Goal: Entertainment & Leisure: Consume media (video, audio)

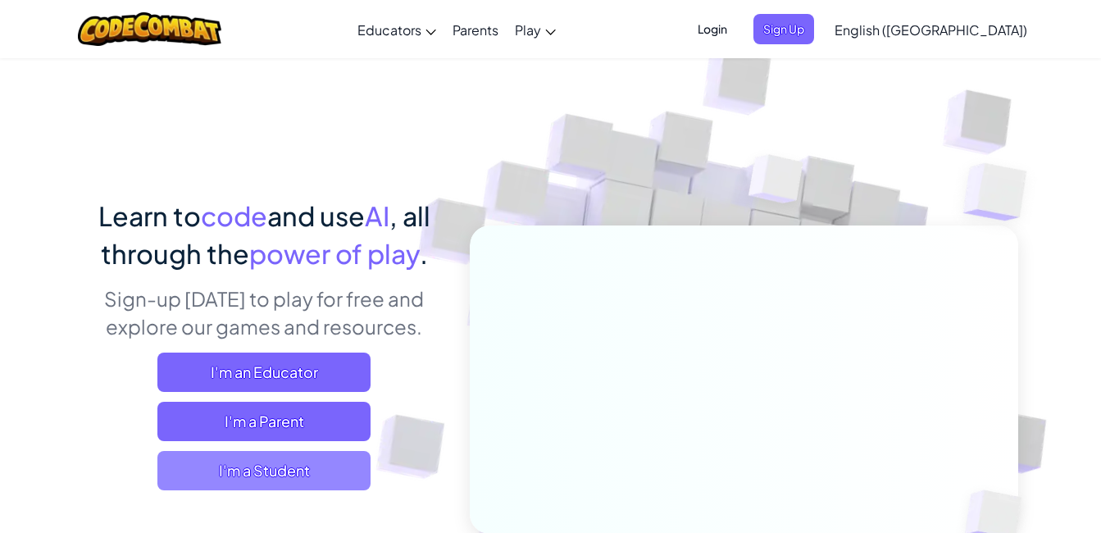
click at [304, 469] on span "I'm a Student" at bounding box center [263, 470] width 213 height 39
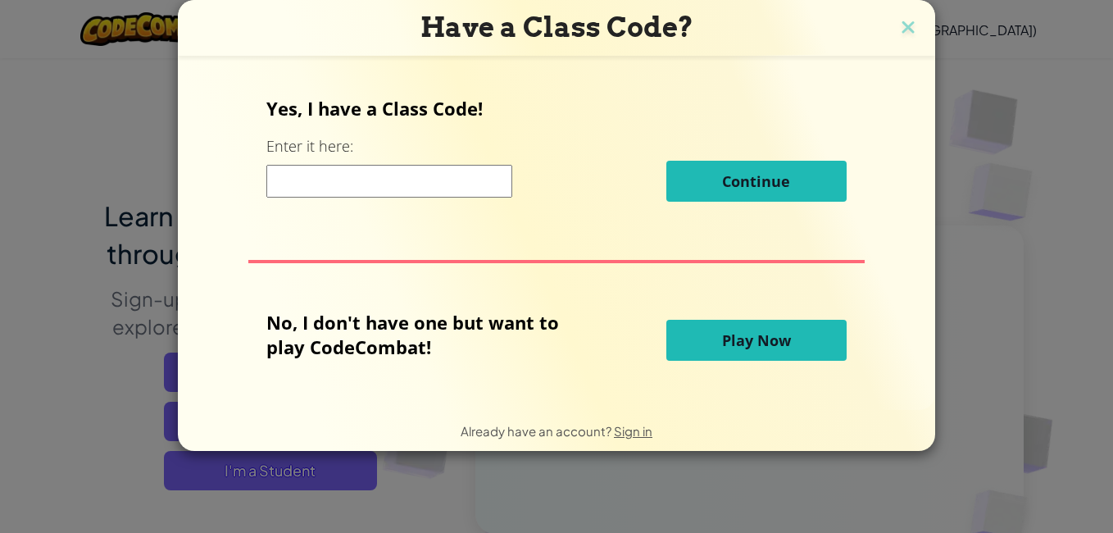
click at [717, 330] on button "Play Now" at bounding box center [756, 340] width 180 height 41
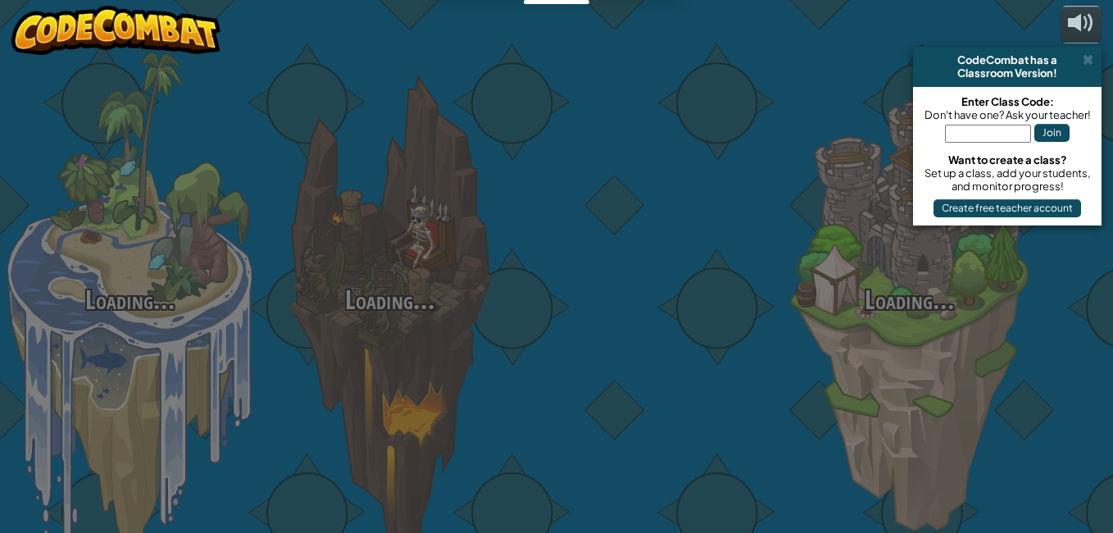
click at [717, 330] on div at bounding box center [650, 260] width 260 height 520
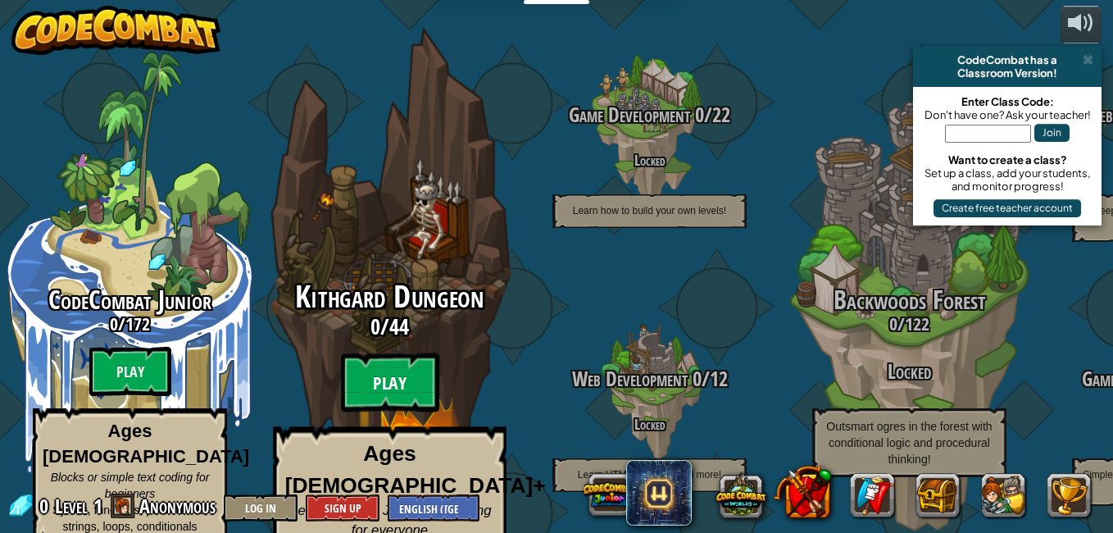
click at [418, 371] on btn "Play" at bounding box center [390, 382] width 98 height 59
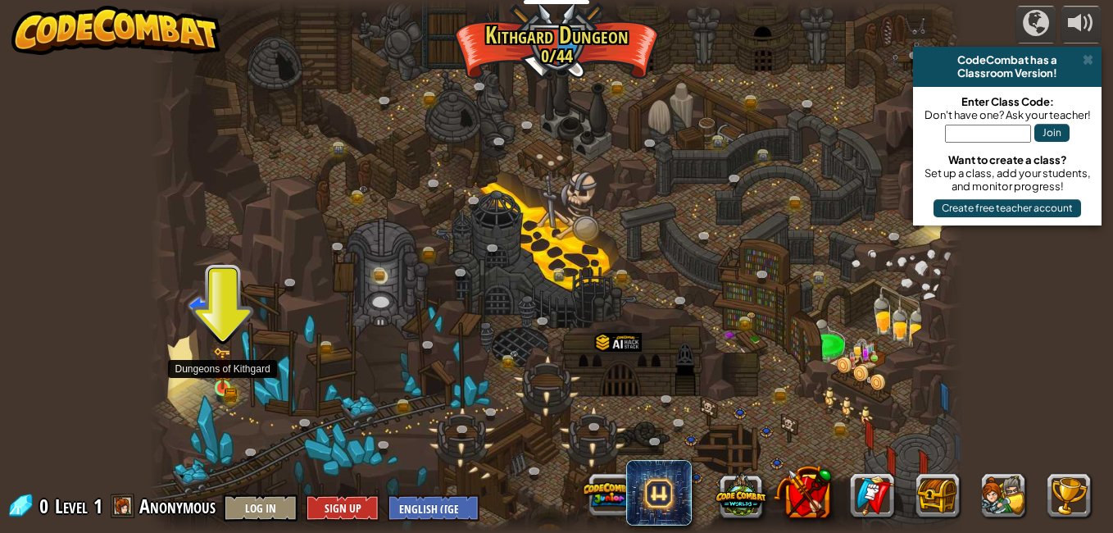
click at [231, 371] on img at bounding box center [223, 368] width 20 height 43
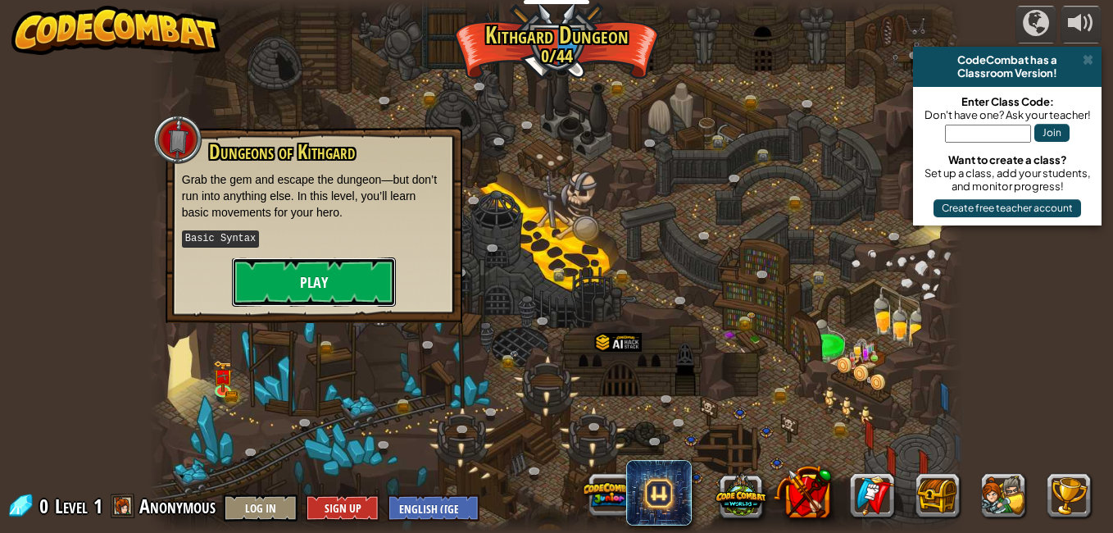
click at [334, 269] on button "Play" at bounding box center [314, 281] width 164 height 49
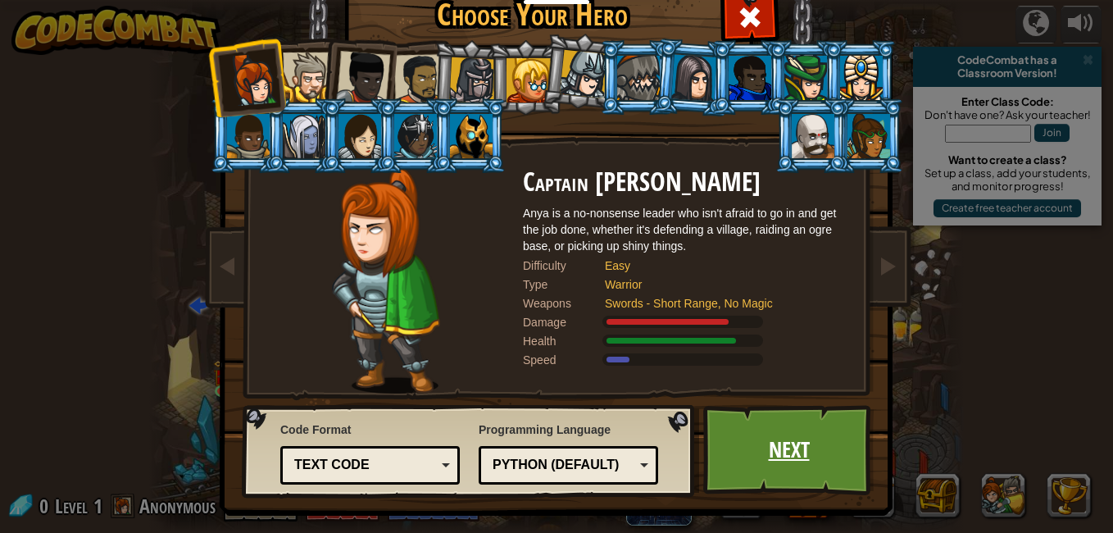
click at [785, 429] on link "Next" at bounding box center [788, 450] width 171 height 90
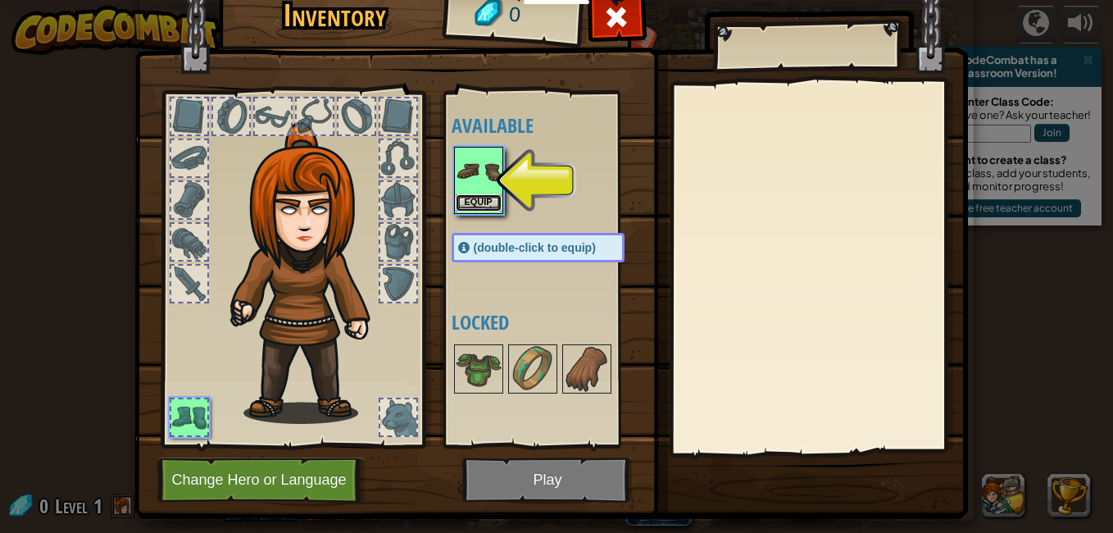
click at [475, 199] on button "Equip" at bounding box center [479, 202] width 46 height 17
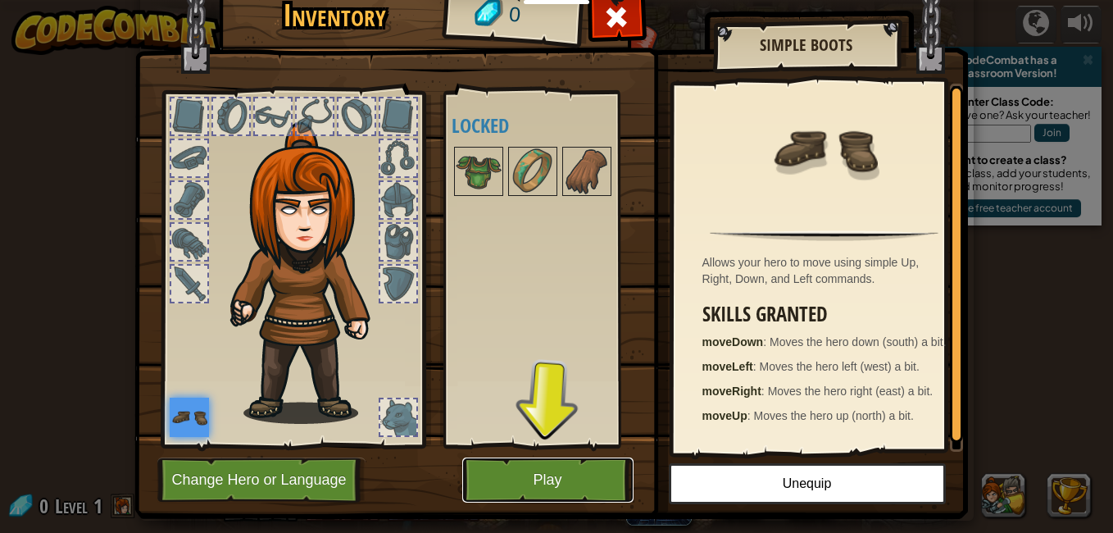
click at [545, 482] on button "Play" at bounding box center [547, 479] width 171 height 45
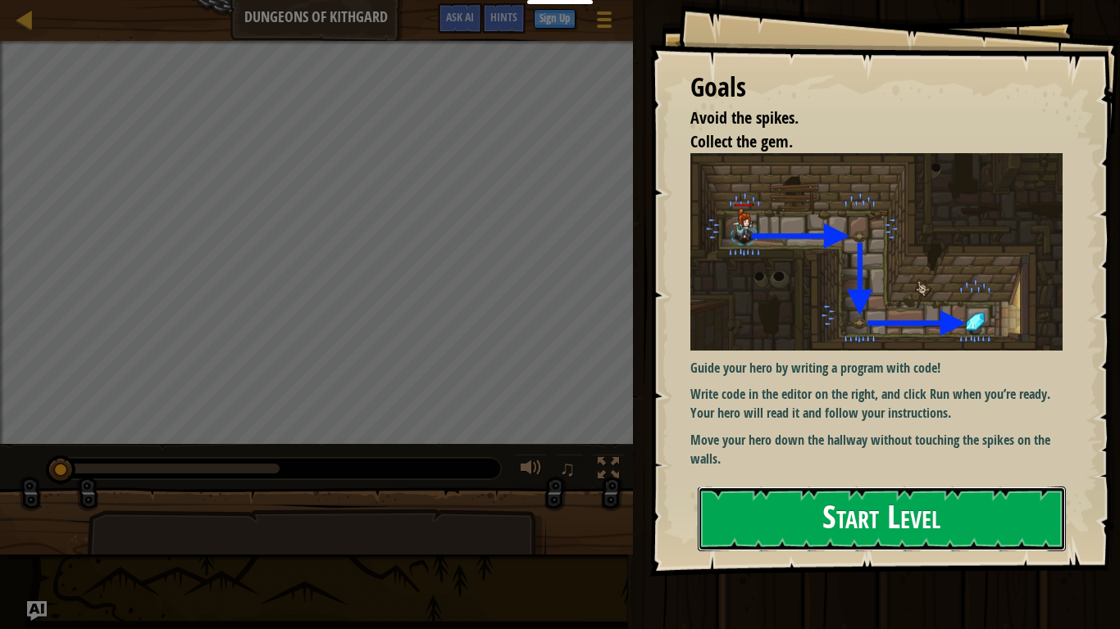
click at [834, 503] on button "Start Level" at bounding box center [882, 519] width 368 height 65
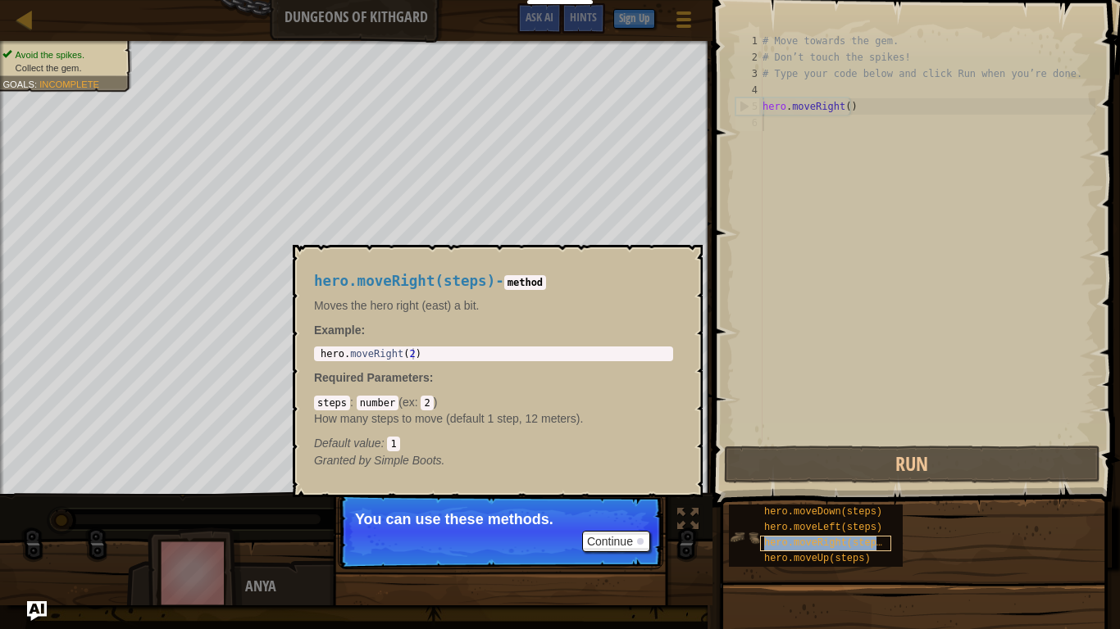
click at [763, 532] on div "hero.moveRight(steps)" at bounding box center [825, 544] width 131 height 16
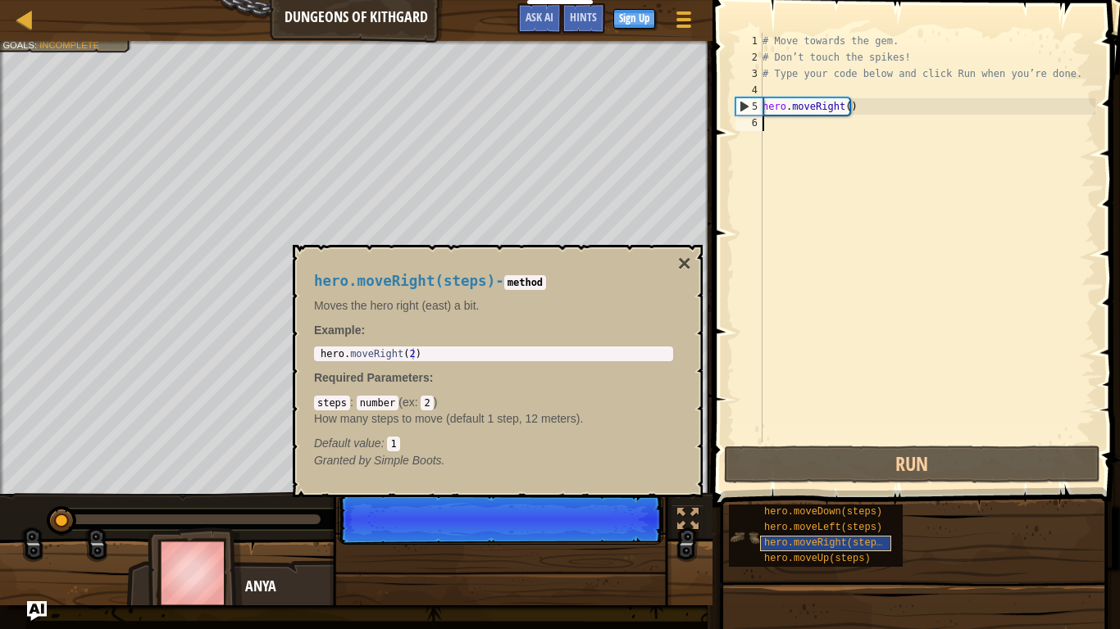
scroll to position [7, 0]
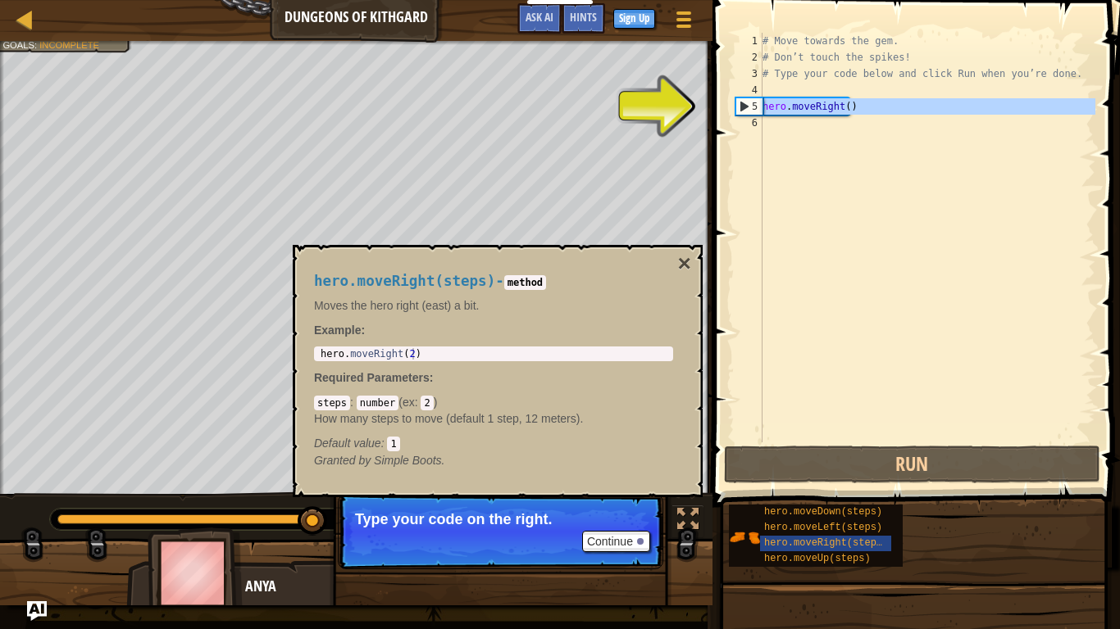
click at [746, 111] on div "5" at bounding box center [749, 106] width 26 height 16
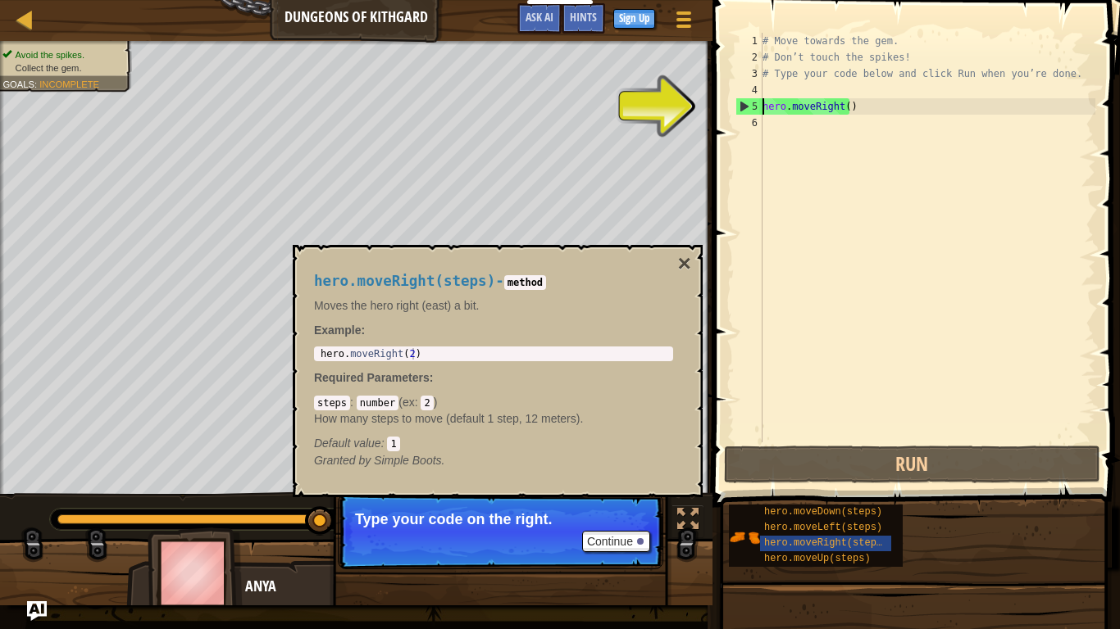
click at [739, 107] on div "5" at bounding box center [749, 106] width 26 height 16
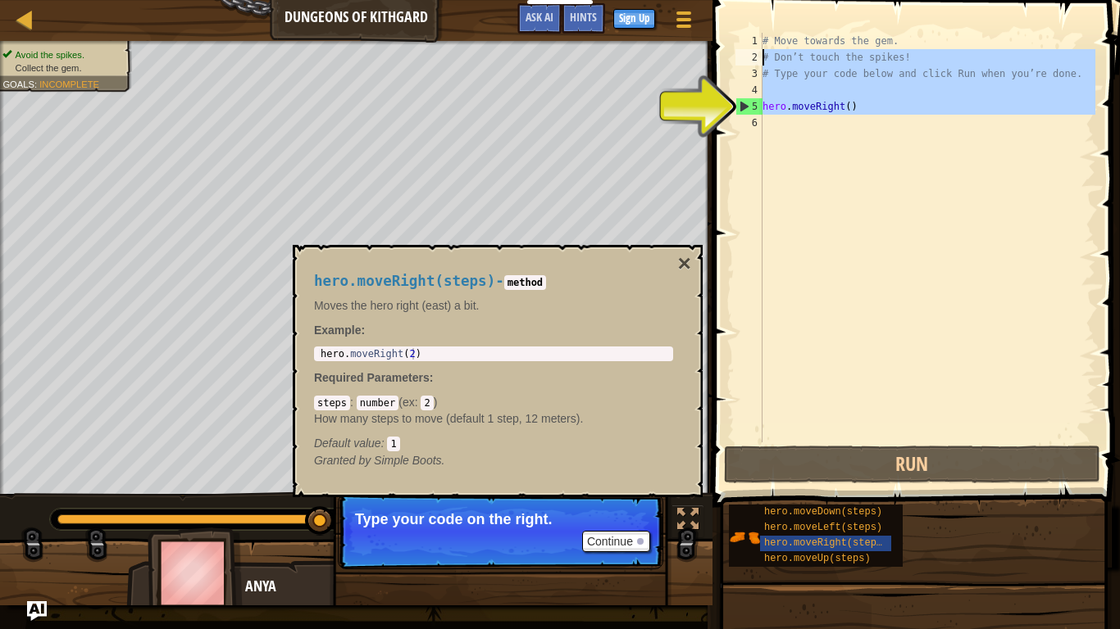
drag, startPoint x: 739, startPoint y: 107, endPoint x: 1009, endPoint y: 60, distance: 273.8
click at [1009, 60] on div "hero.moveRight() 1 2 3 4 5 6 # Move towards the gem. # Don’t touch the spikes! …" at bounding box center [913, 238] width 363 height 410
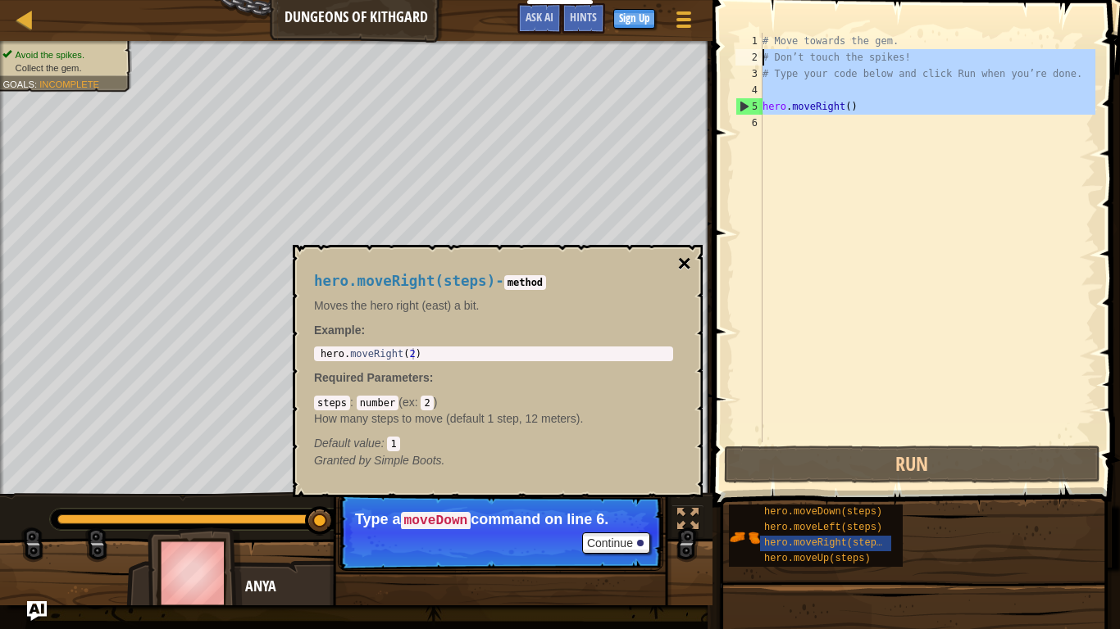
click at [683, 266] on button "×" at bounding box center [684, 263] width 13 height 23
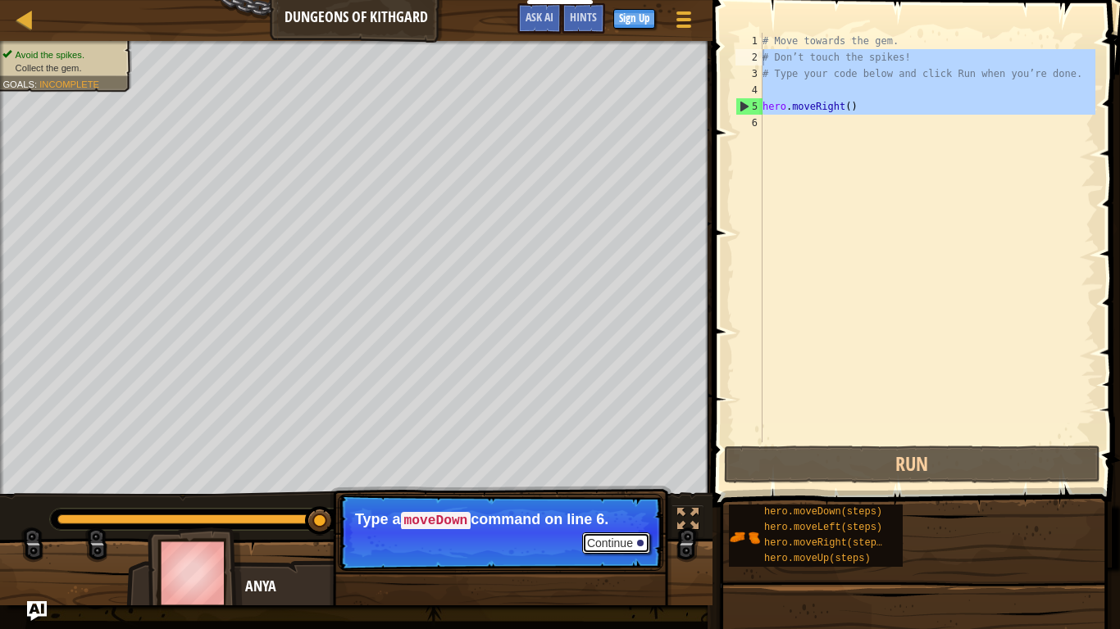
click at [630, 532] on button "Continue" at bounding box center [616, 543] width 68 height 21
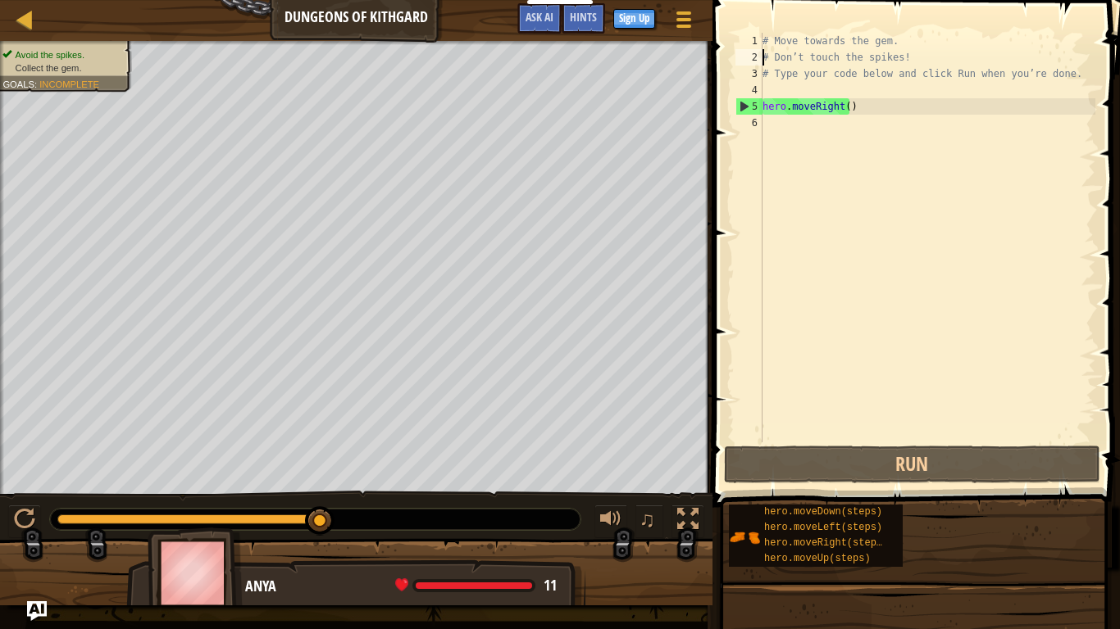
click at [342, 519] on div at bounding box center [315, 519] width 530 height 21
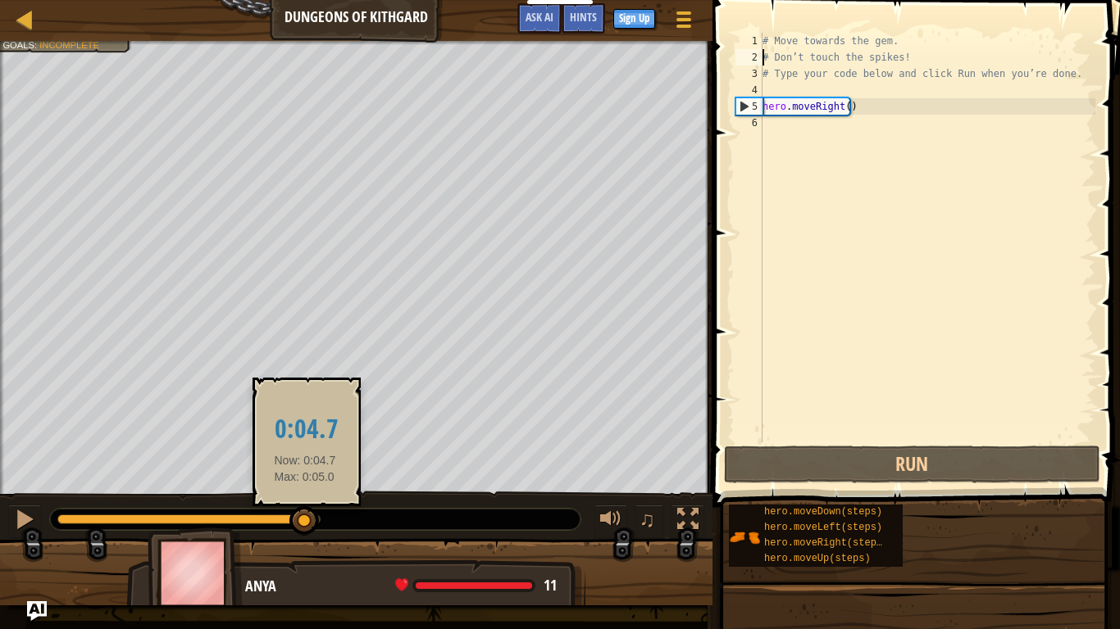
click at [305, 520] on div at bounding box center [304, 522] width 30 height 30
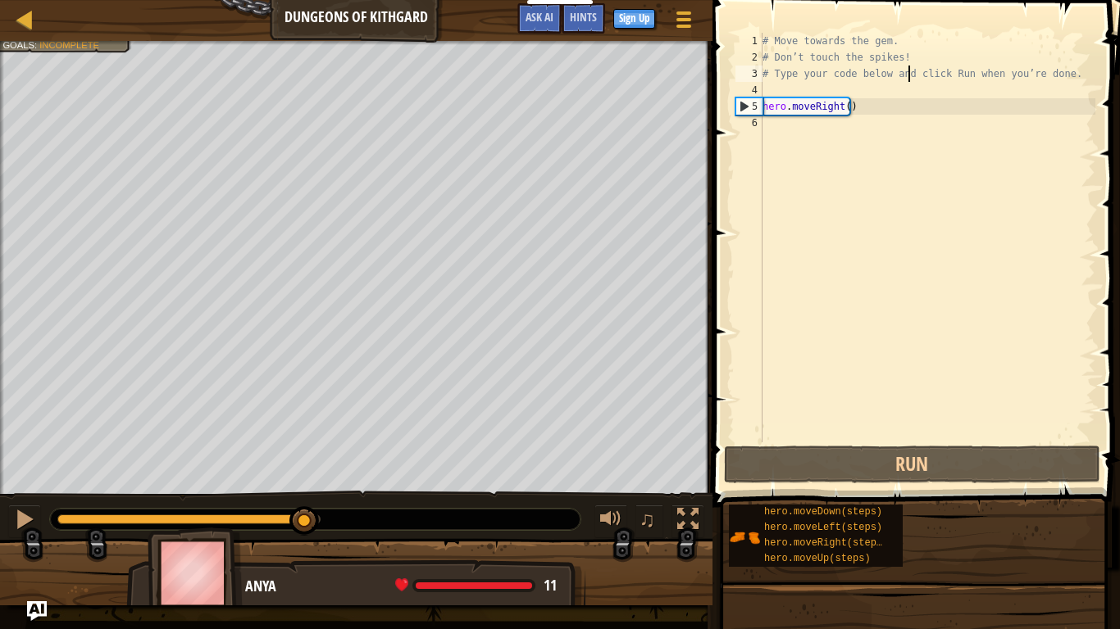
click at [910, 71] on div "# Move towards the gem. # Don’t touch the spikes! # Type your code below and cl…" at bounding box center [927, 254] width 336 height 443
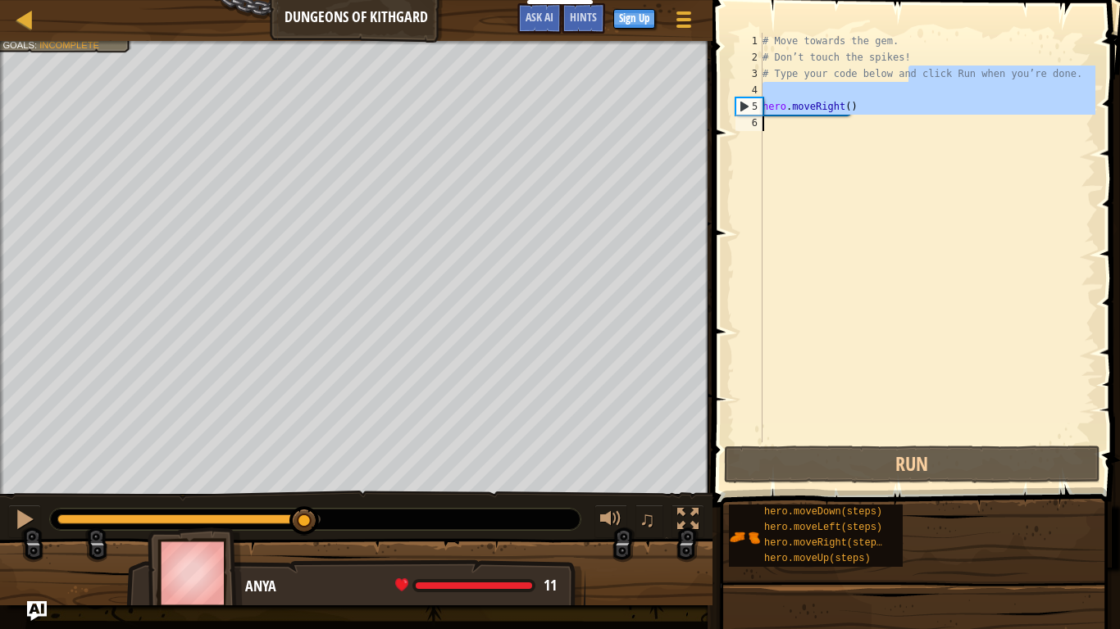
drag, startPoint x: 910, startPoint y: 71, endPoint x: 857, endPoint y: 177, distance: 118.4
click at [857, 177] on div "# Move towards the gem. # Don’t touch the spikes! # Type your code below and cl…" at bounding box center [927, 254] width 336 height 443
type textarea "hero.moveRight()"
click at [857, 177] on div "# Move towards the gem. # Don’t touch the spikes! # Type your code below and cl…" at bounding box center [927, 238] width 336 height 410
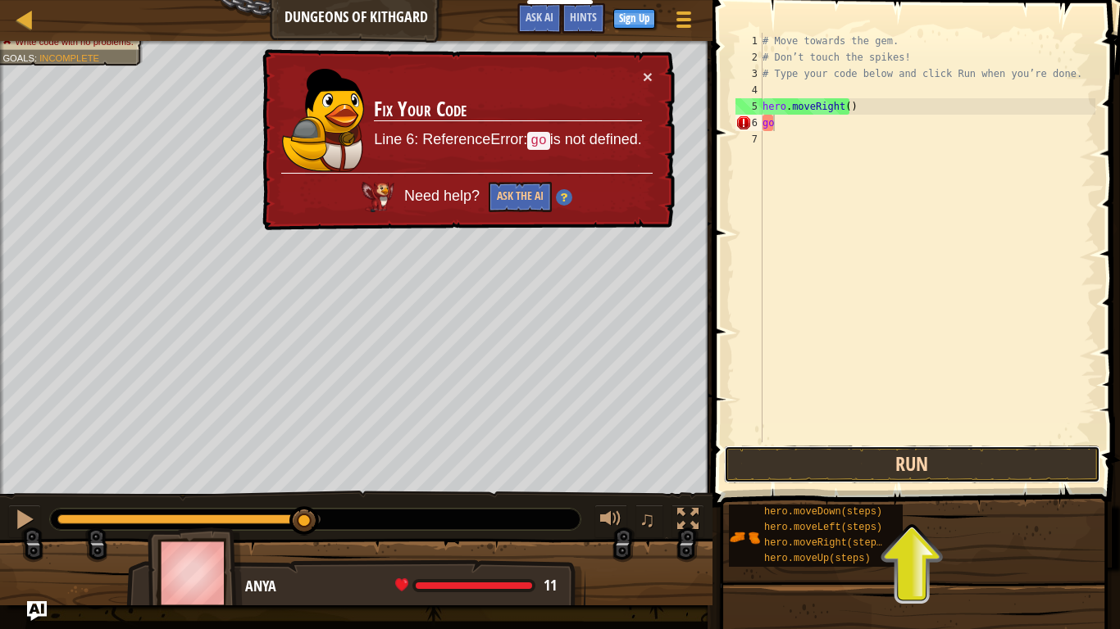
click at [852, 476] on button "Run" at bounding box center [912, 465] width 376 height 38
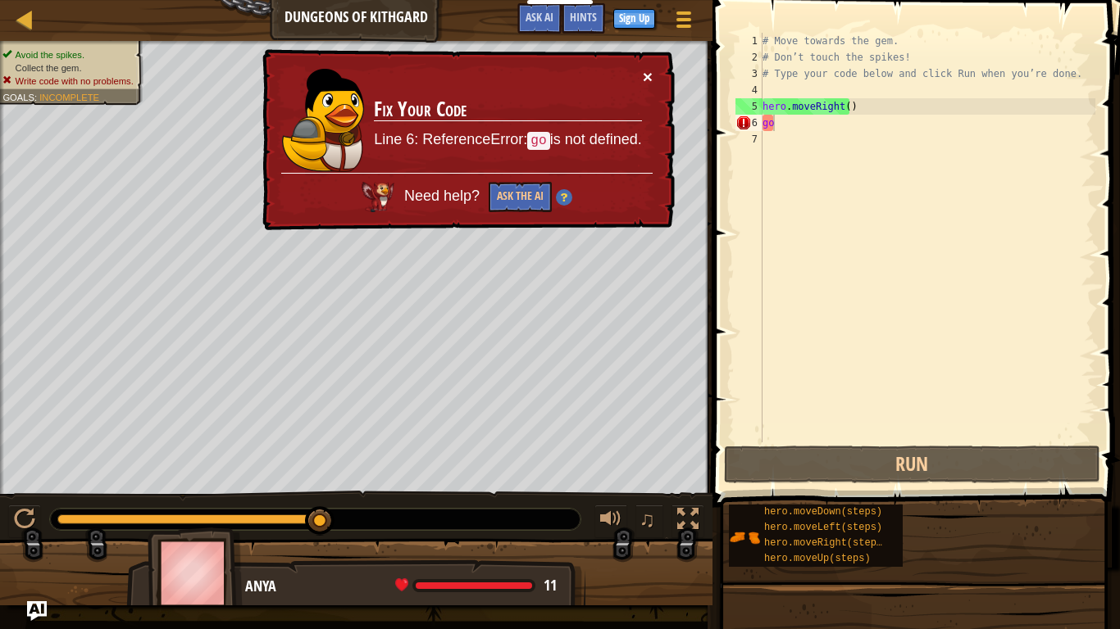
click at [648, 75] on button "×" at bounding box center [648, 76] width 10 height 17
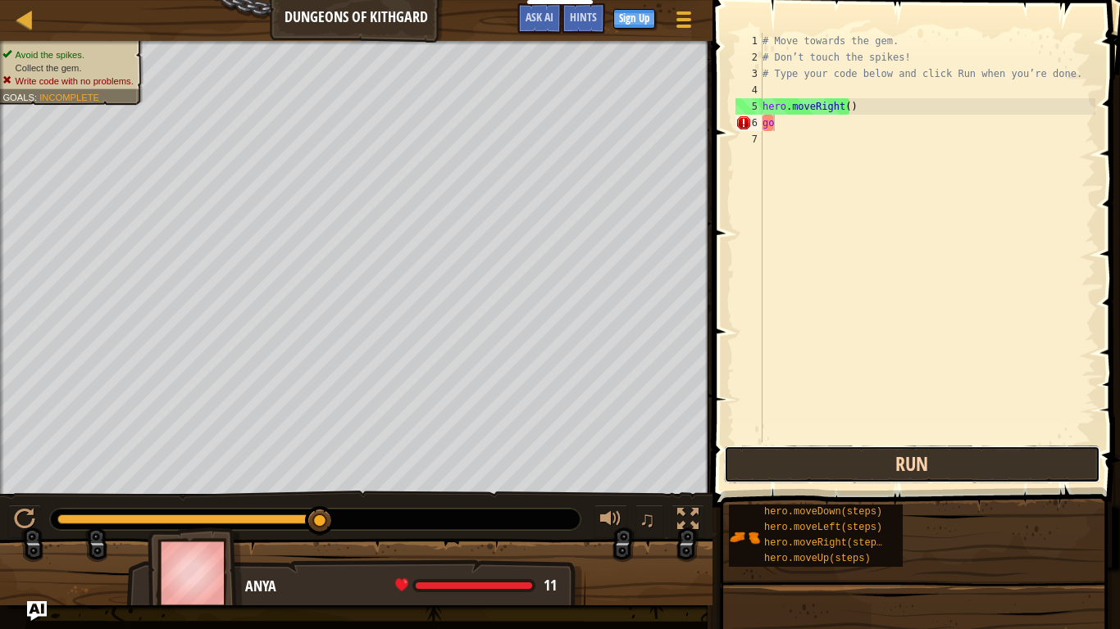
click at [788, 470] on button "Run" at bounding box center [912, 465] width 376 height 38
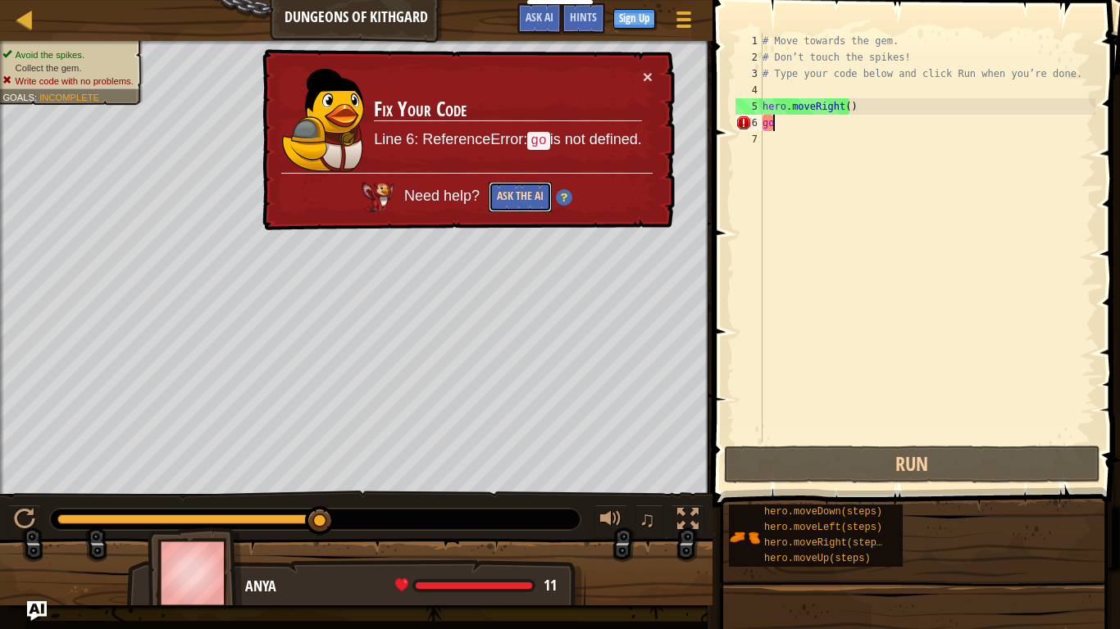
click at [522, 193] on button "Ask the AI" at bounding box center [520, 197] width 63 height 30
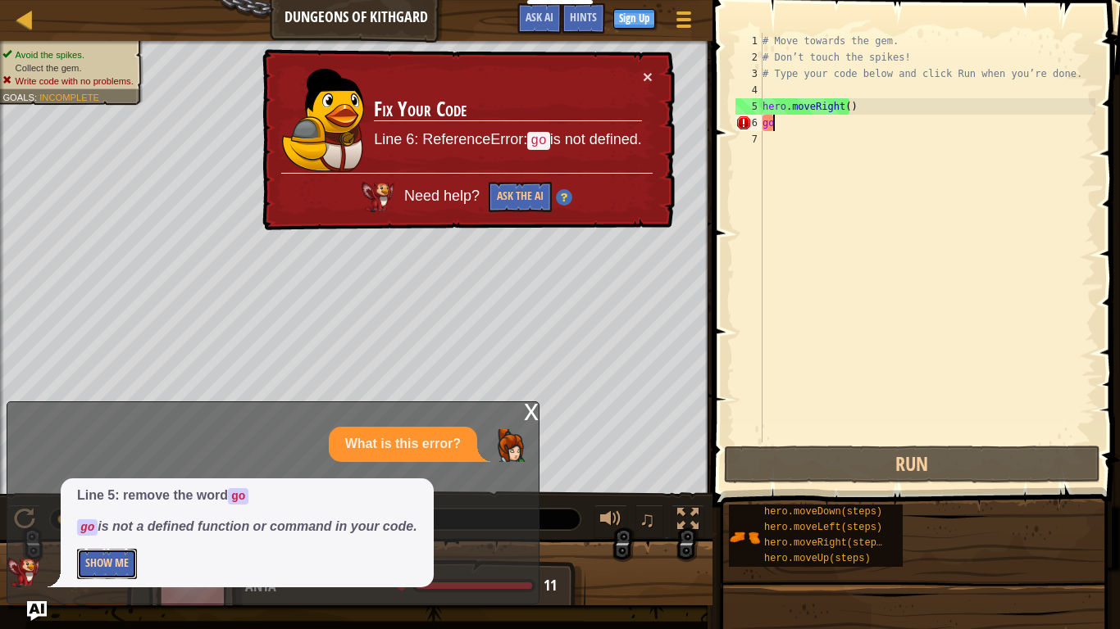
click at [98, 532] on button "Show Me" at bounding box center [107, 564] width 60 height 30
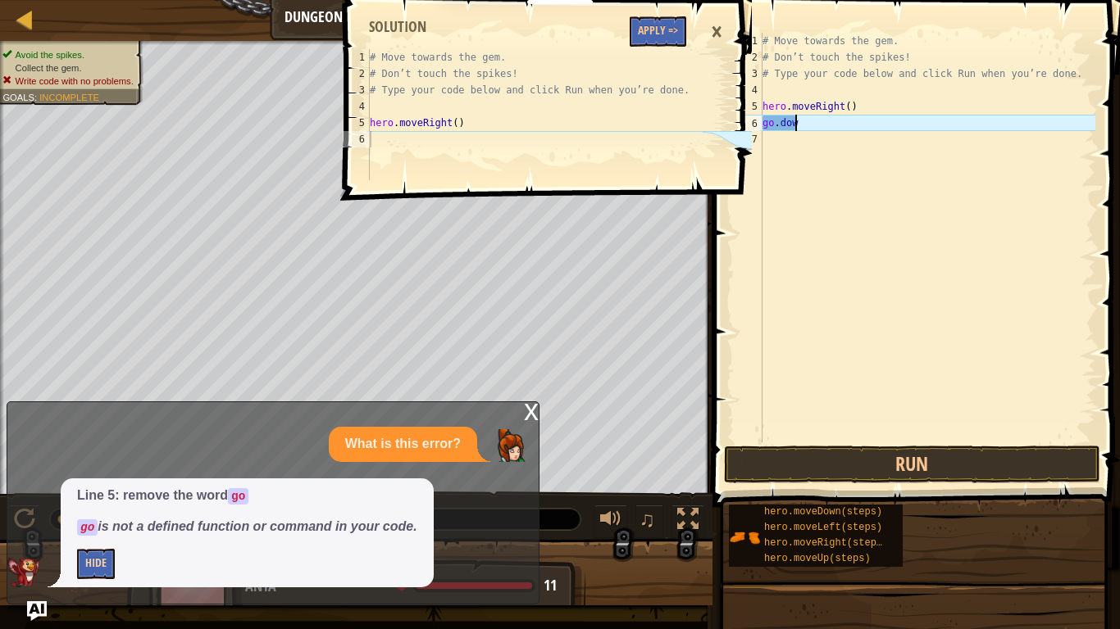
scroll to position [7, 2]
type textarea "go.down"
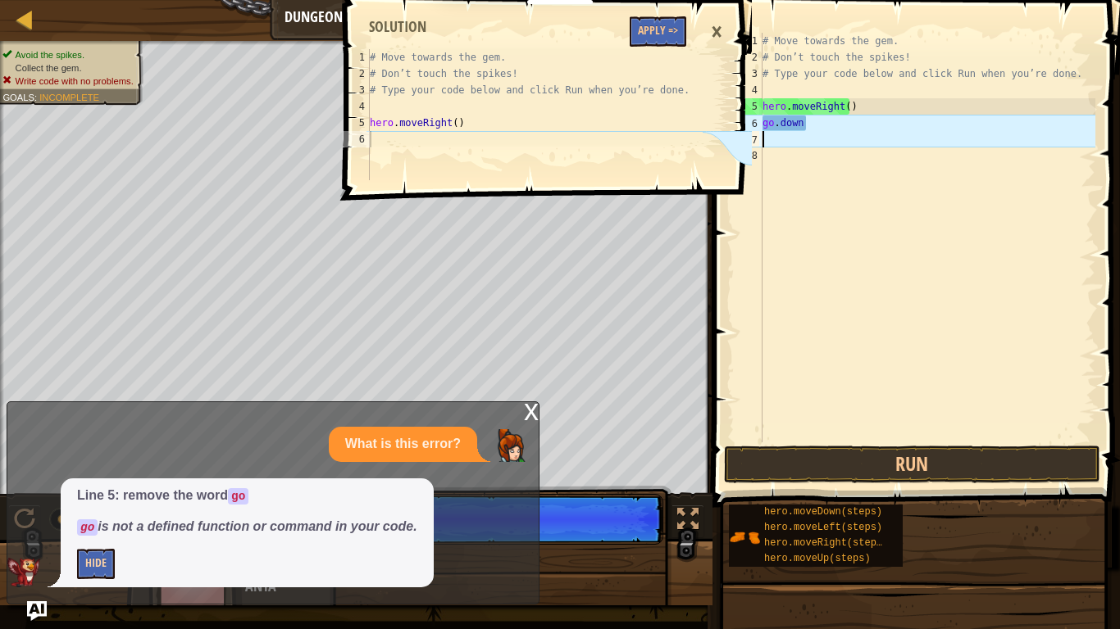
scroll to position [7, 0]
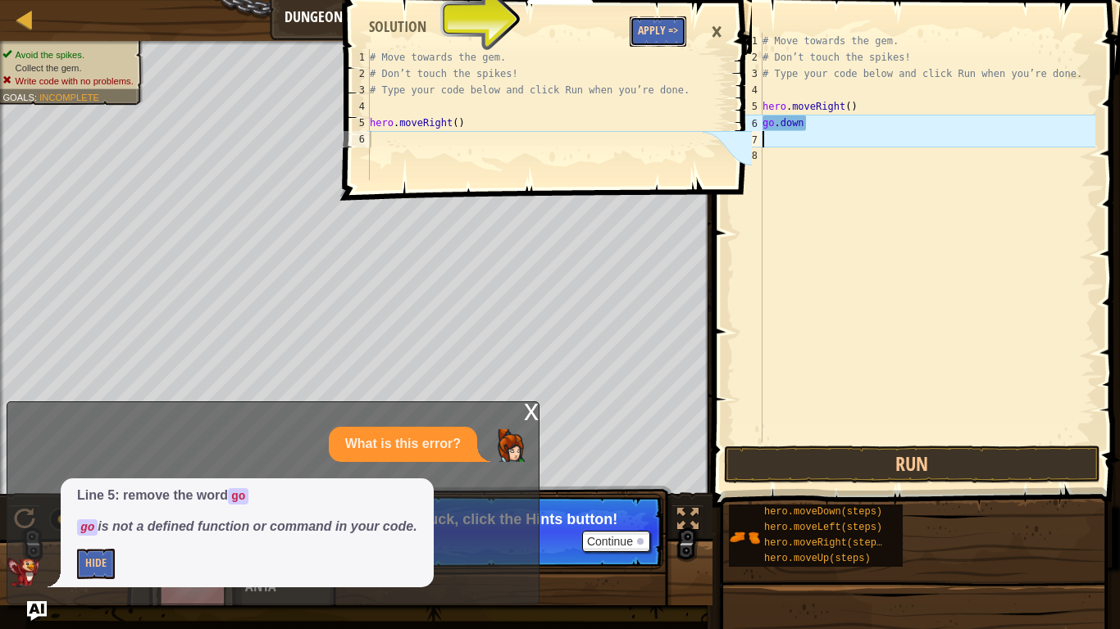
click at [657, 32] on button "Apply =>" at bounding box center [657, 31] width 57 height 30
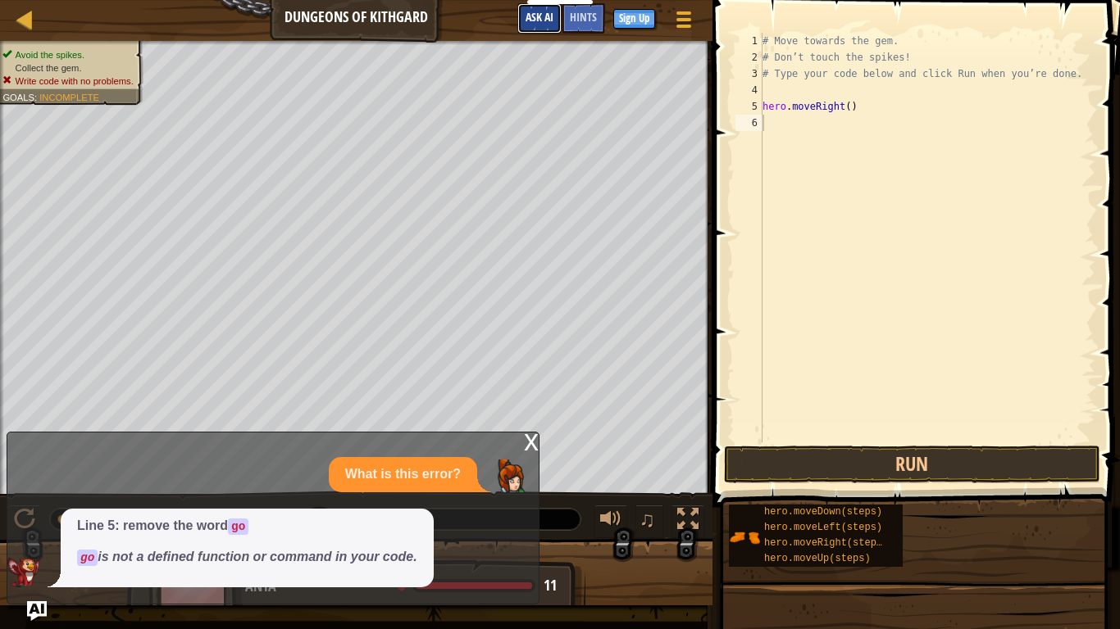
click at [539, 15] on span "Ask AI" at bounding box center [539, 17] width 28 height 16
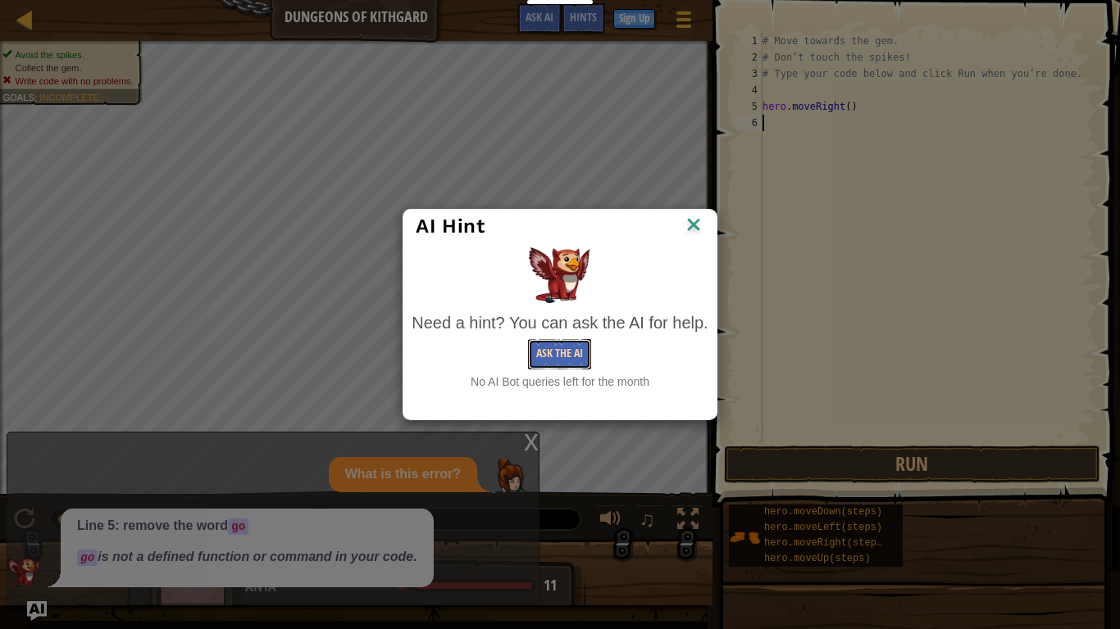
click at [568, 360] on button "Ask the AI" at bounding box center [559, 354] width 63 height 30
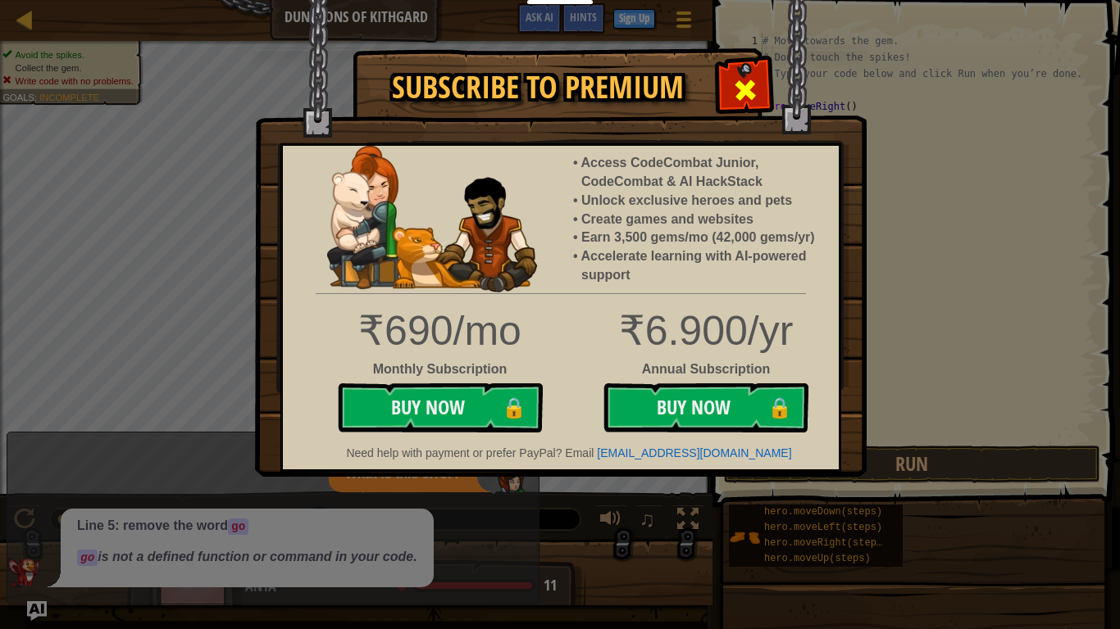
click at [752, 84] on span at bounding box center [745, 90] width 26 height 26
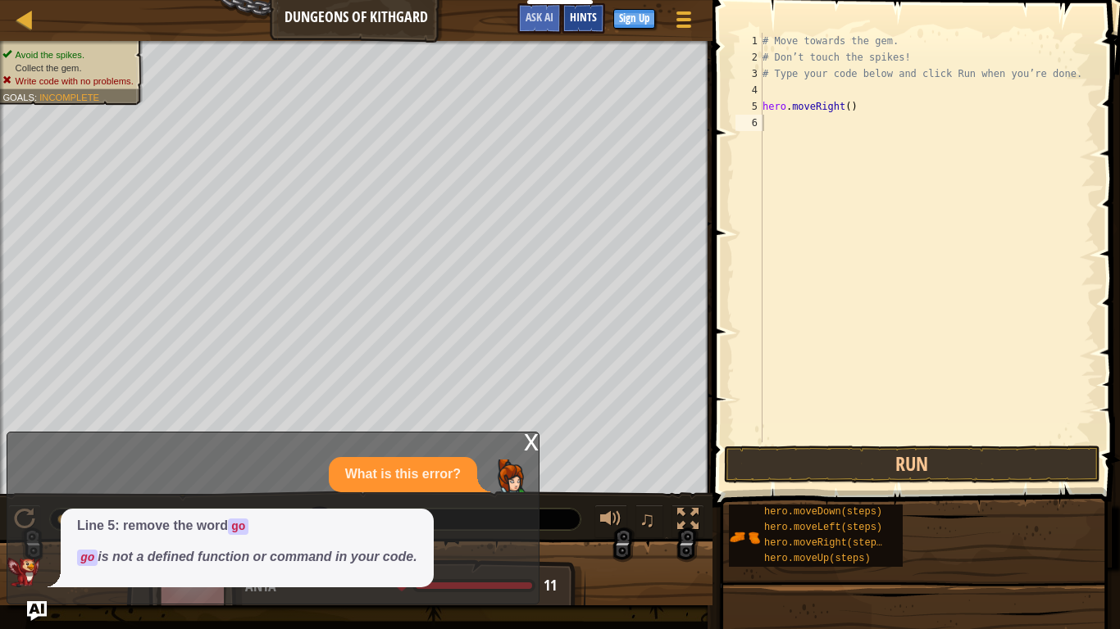
click at [579, 21] on span "Hints" at bounding box center [583, 17] width 27 height 16
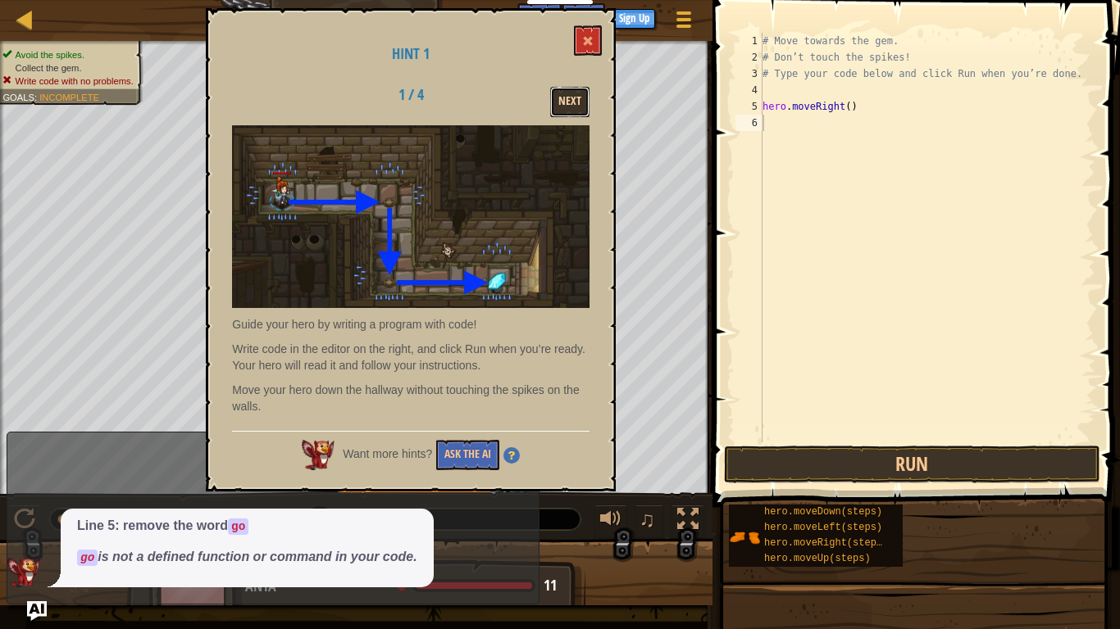
click at [569, 98] on button "Next" at bounding box center [569, 102] width 39 height 30
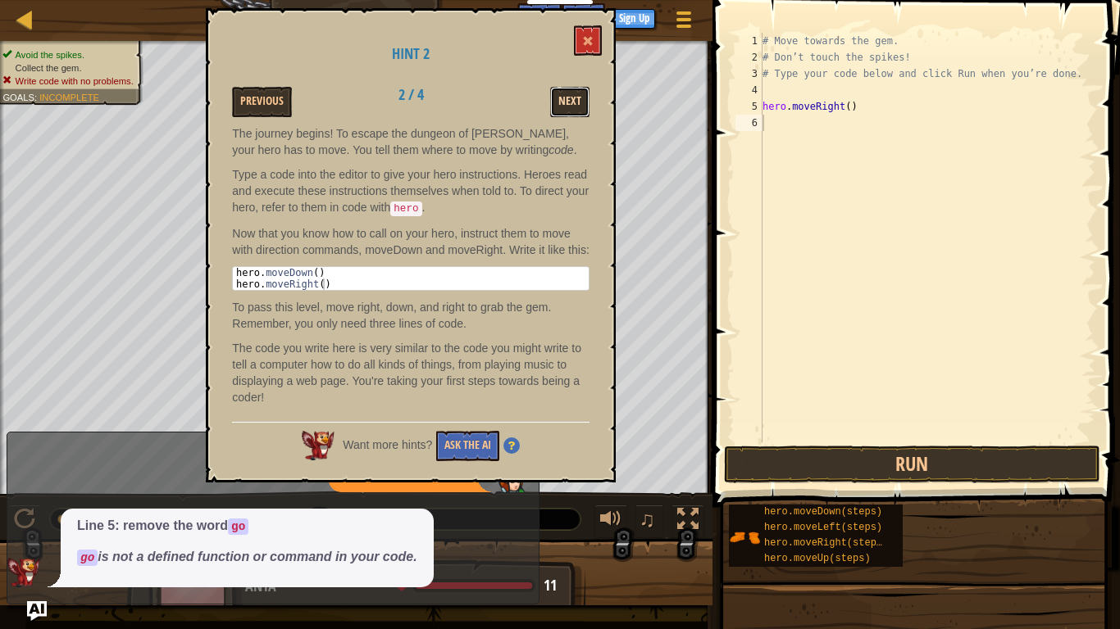
click at [570, 98] on button "Next" at bounding box center [569, 102] width 39 height 30
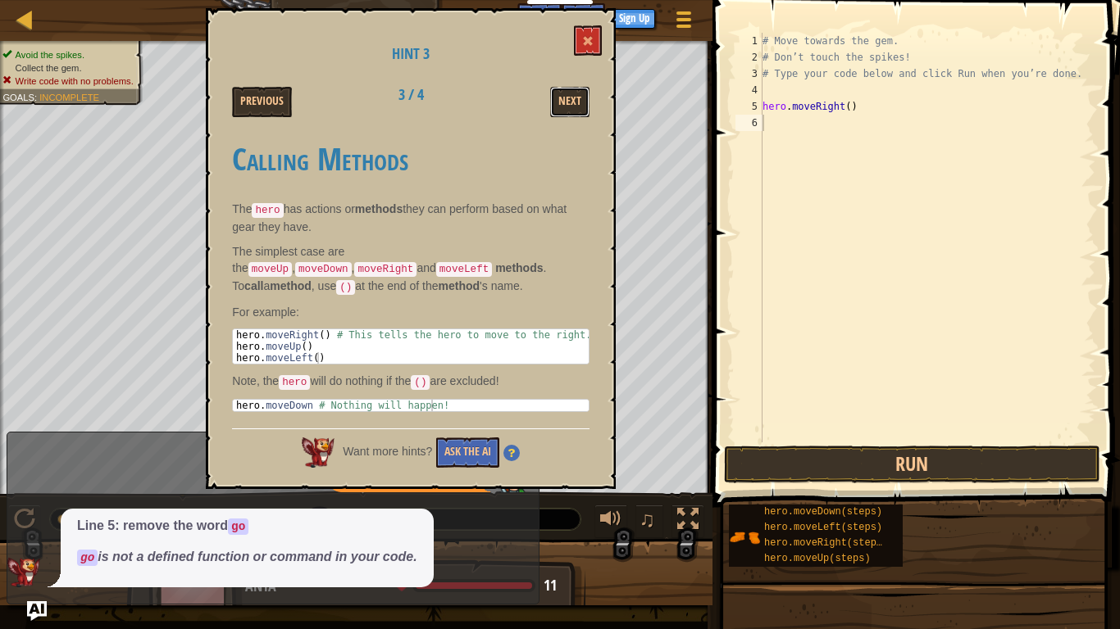
click at [570, 98] on button "Next" at bounding box center [569, 102] width 39 height 30
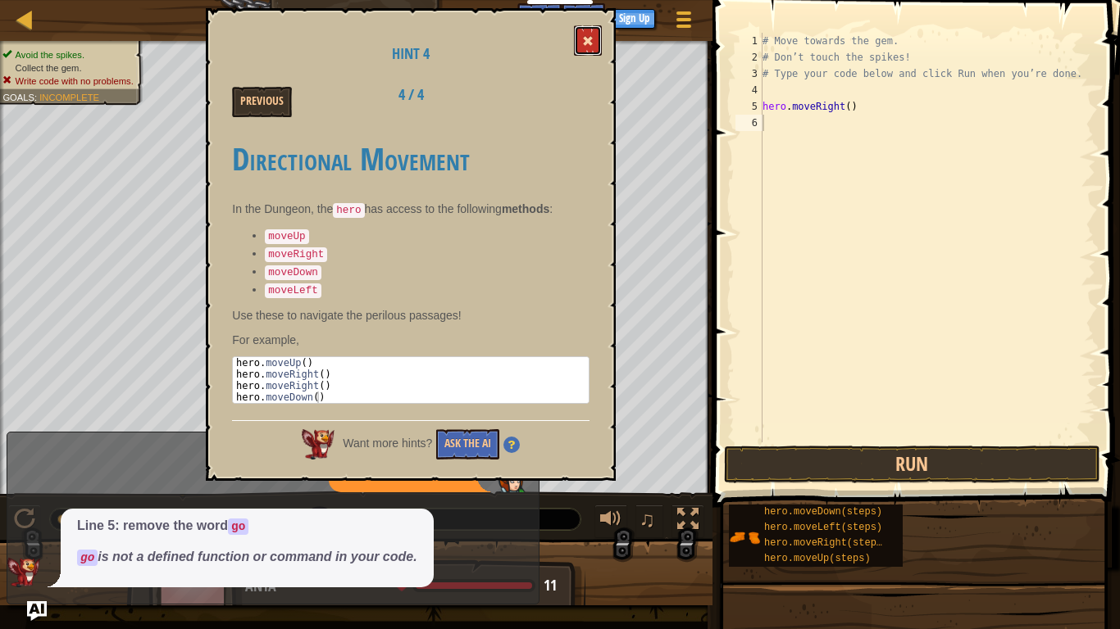
click at [584, 43] on span at bounding box center [587, 40] width 11 height 11
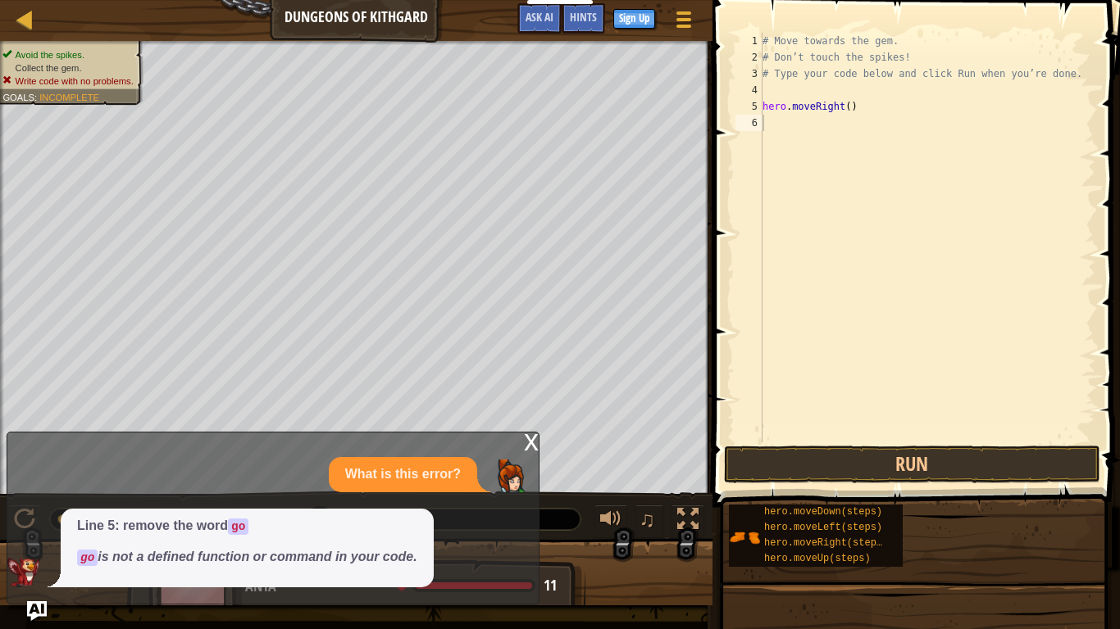
click at [534, 445] on div "x" at bounding box center [531, 441] width 15 height 16
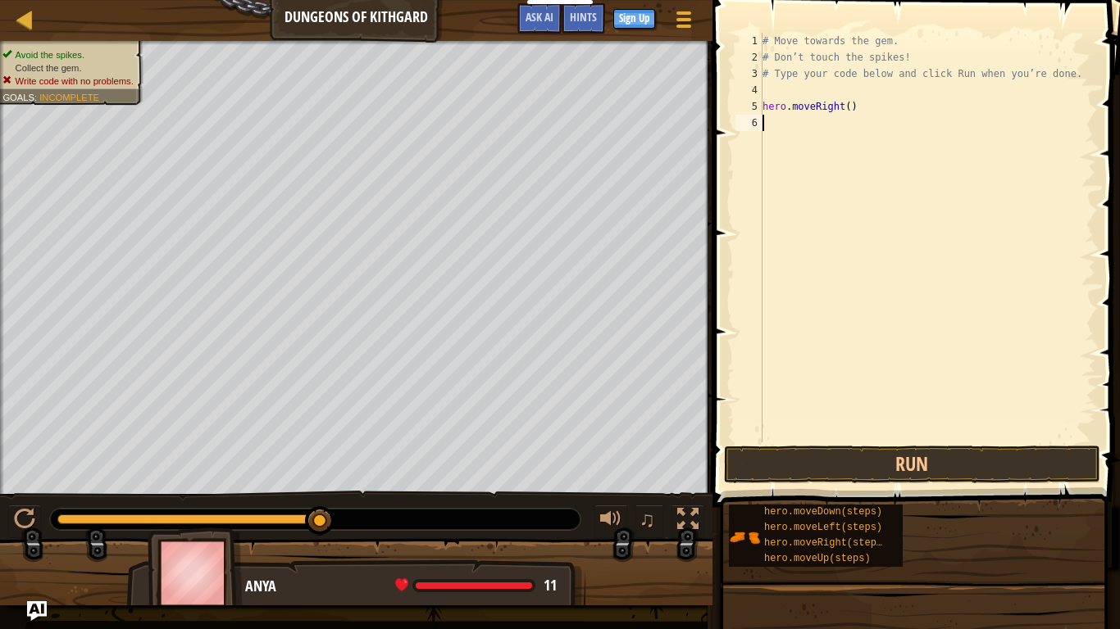
click at [773, 121] on div "# Move towards the gem. # Don’t touch the spikes! # Type your code below and cl…" at bounding box center [927, 254] width 336 height 443
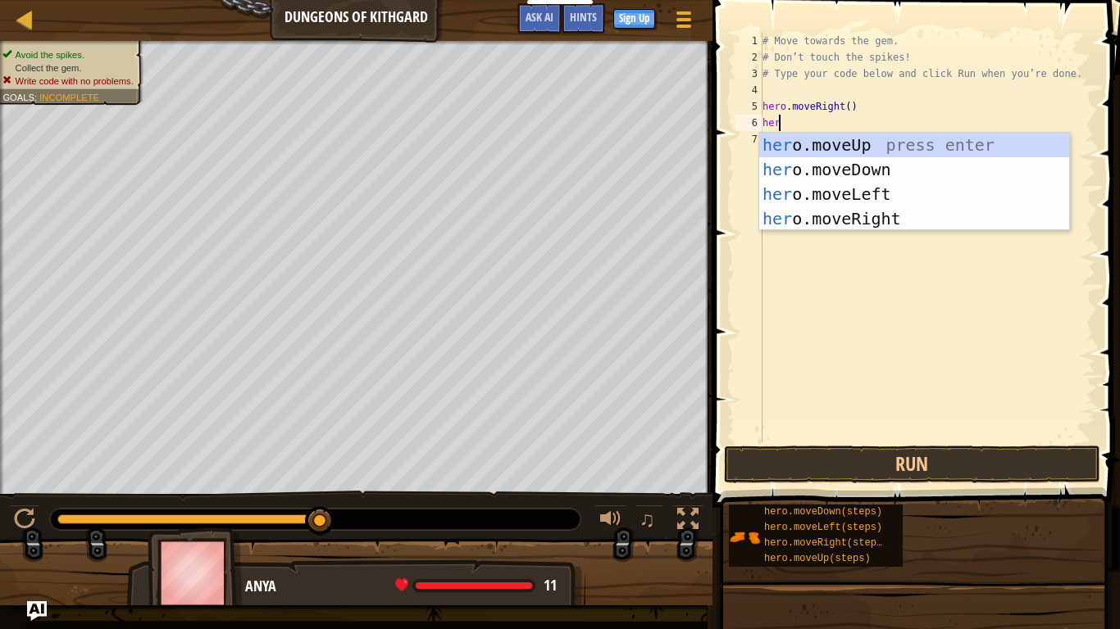
type textarea "hero"
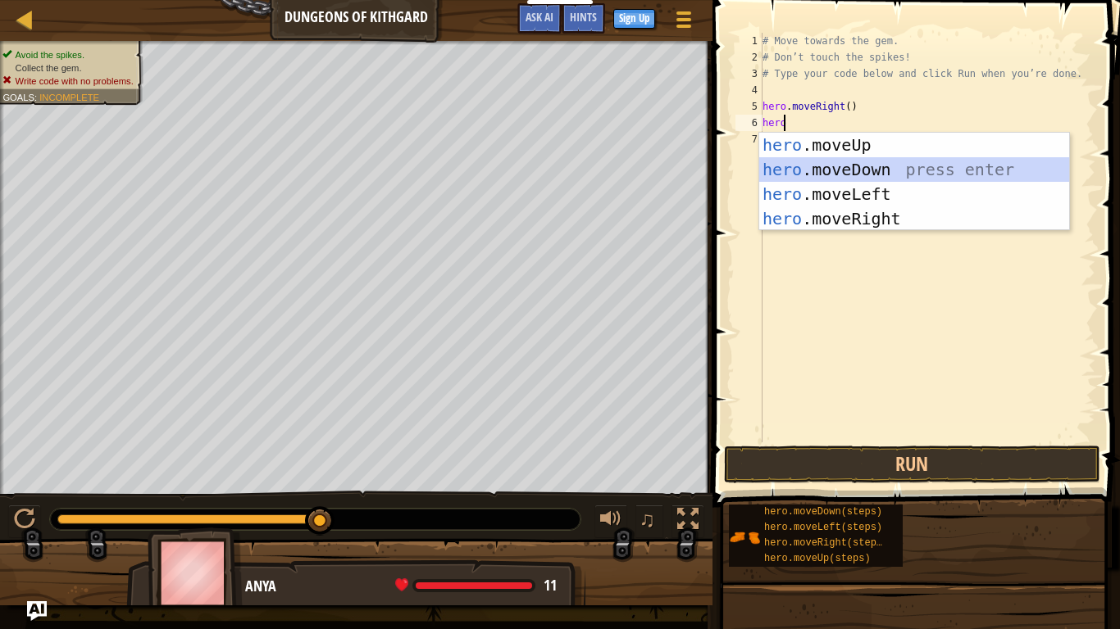
click at [820, 174] on div "hero .moveUp press enter hero .moveDown press enter hero .moveLeft press enter …" at bounding box center [914, 207] width 310 height 148
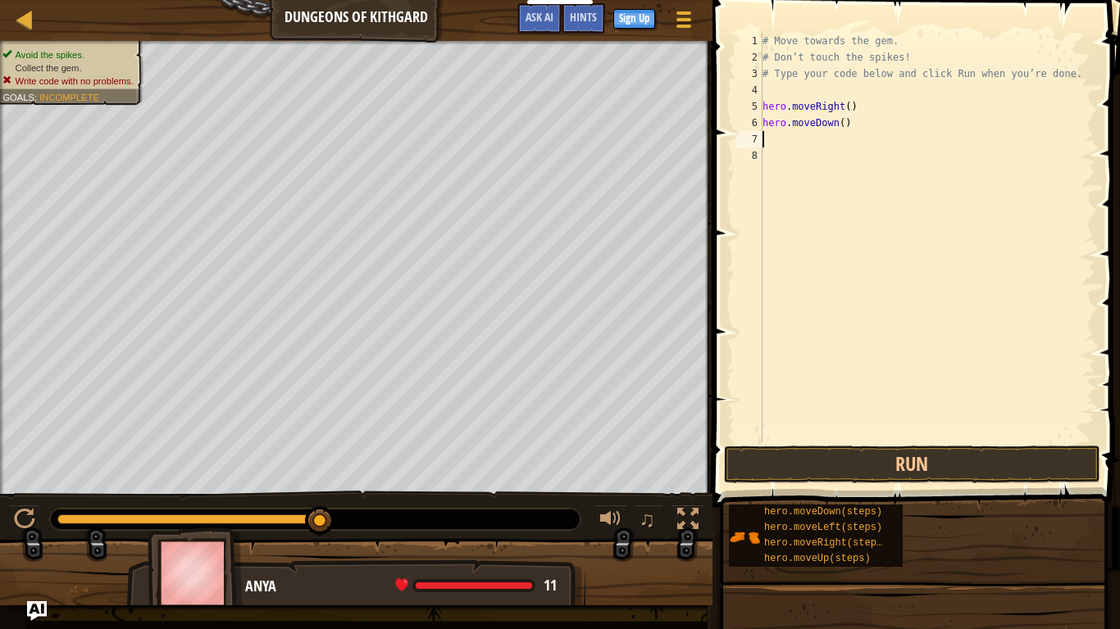
scroll to position [7, 0]
click at [815, 473] on button "Run" at bounding box center [912, 465] width 376 height 38
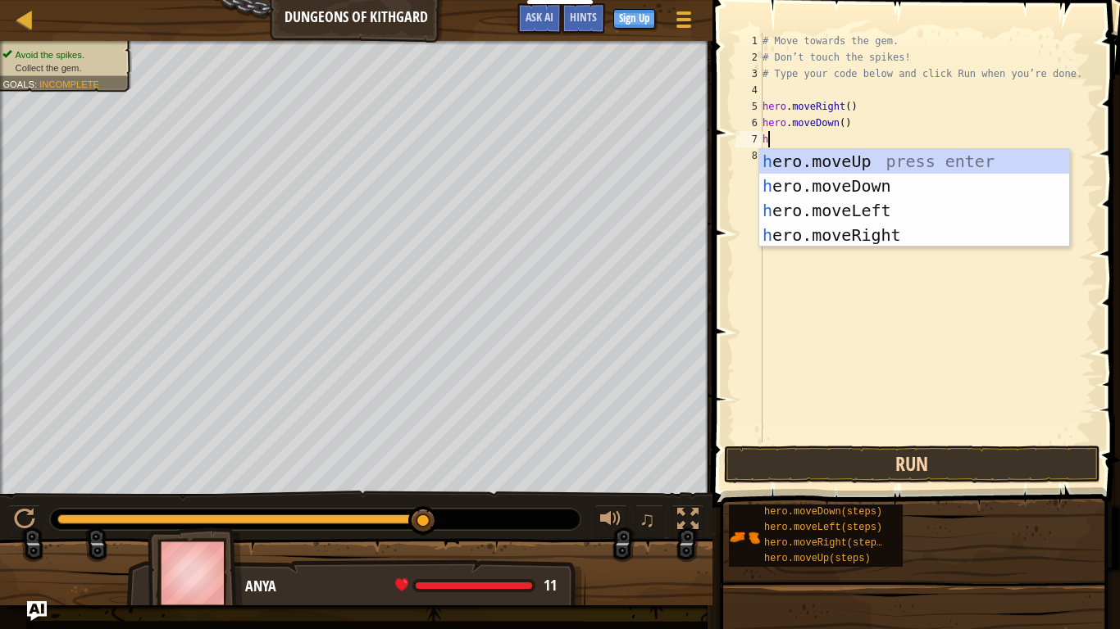
type textarea "he"
click at [832, 241] on div "he ro.moveUp press enter he ro.moveDown press enter he ro.moveLeft press enter …" at bounding box center [914, 223] width 310 height 148
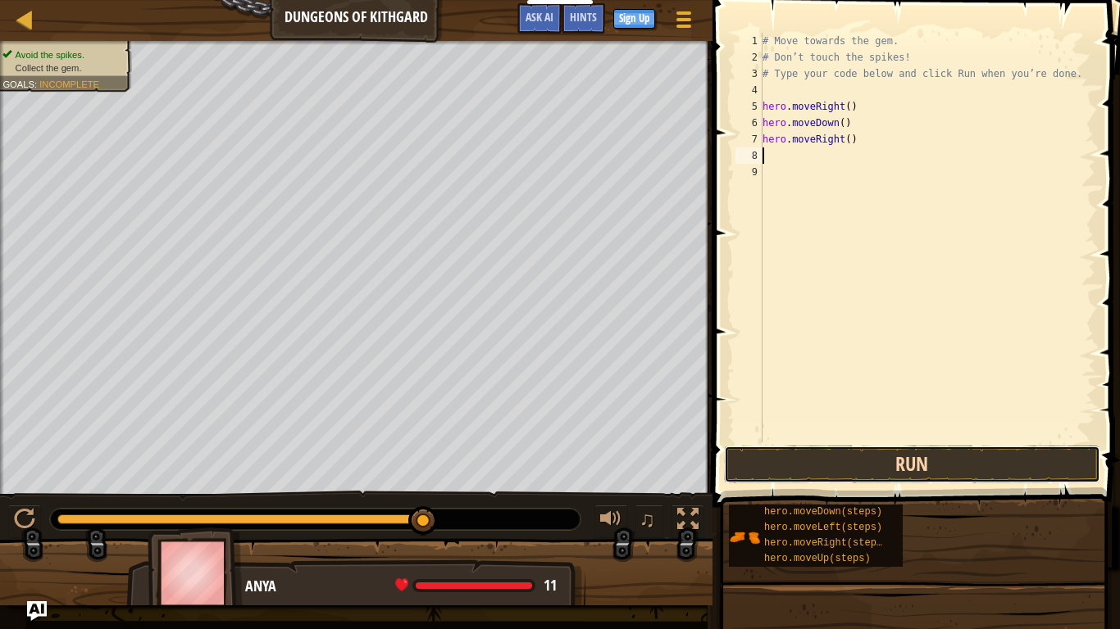
click at [820, 470] on button "Run" at bounding box center [912, 465] width 376 height 38
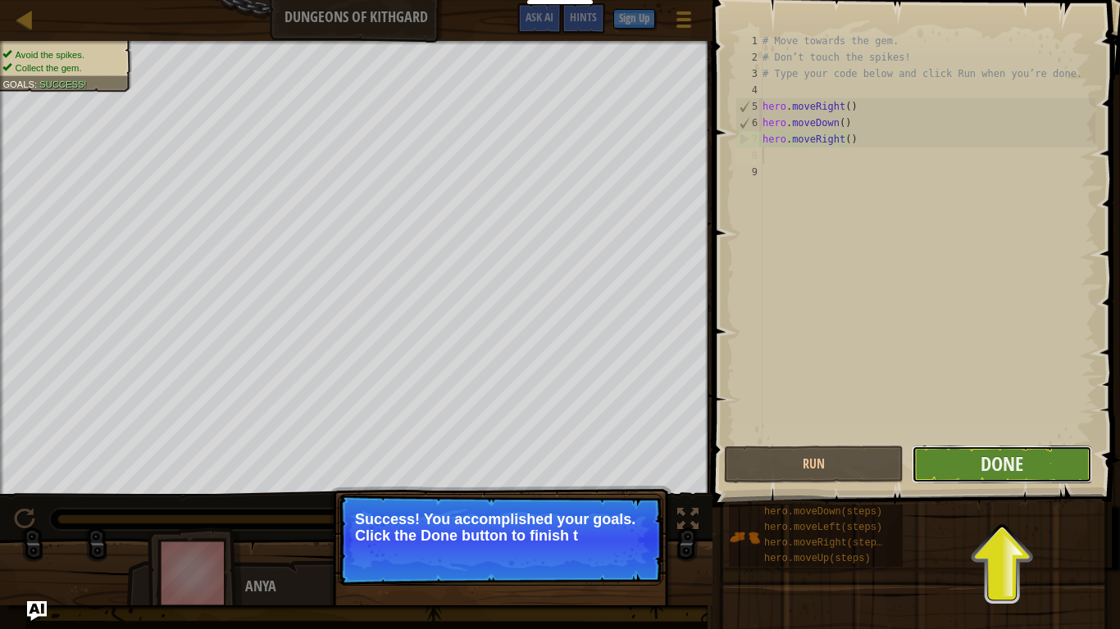
click at [964, 457] on button "Done" at bounding box center [1001, 465] width 180 height 38
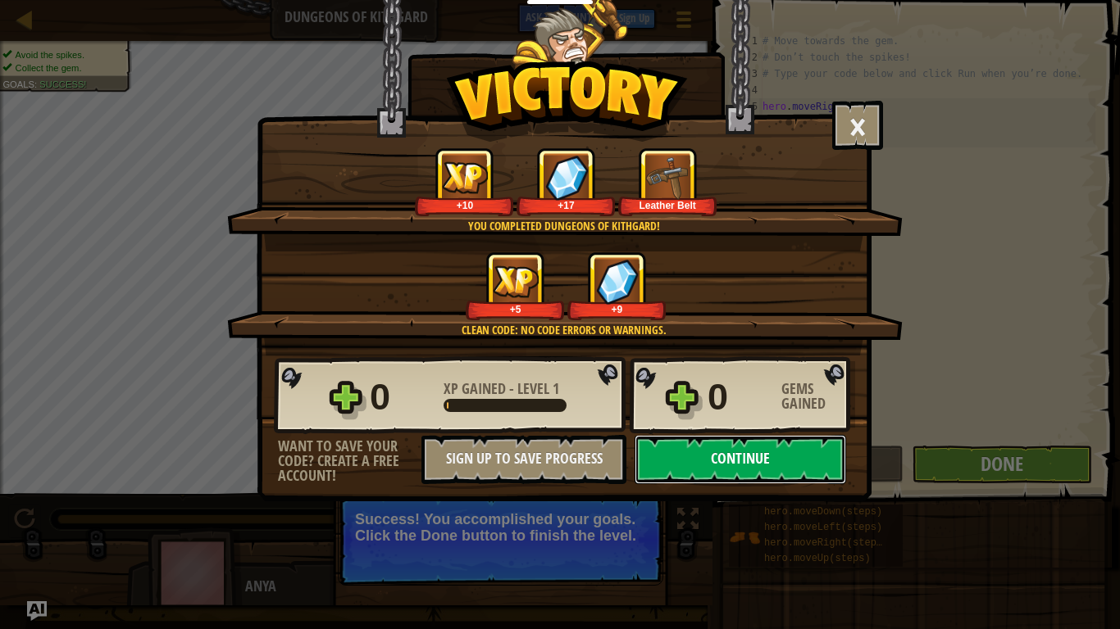
click at [756, 452] on button "Continue" at bounding box center [739, 459] width 211 height 49
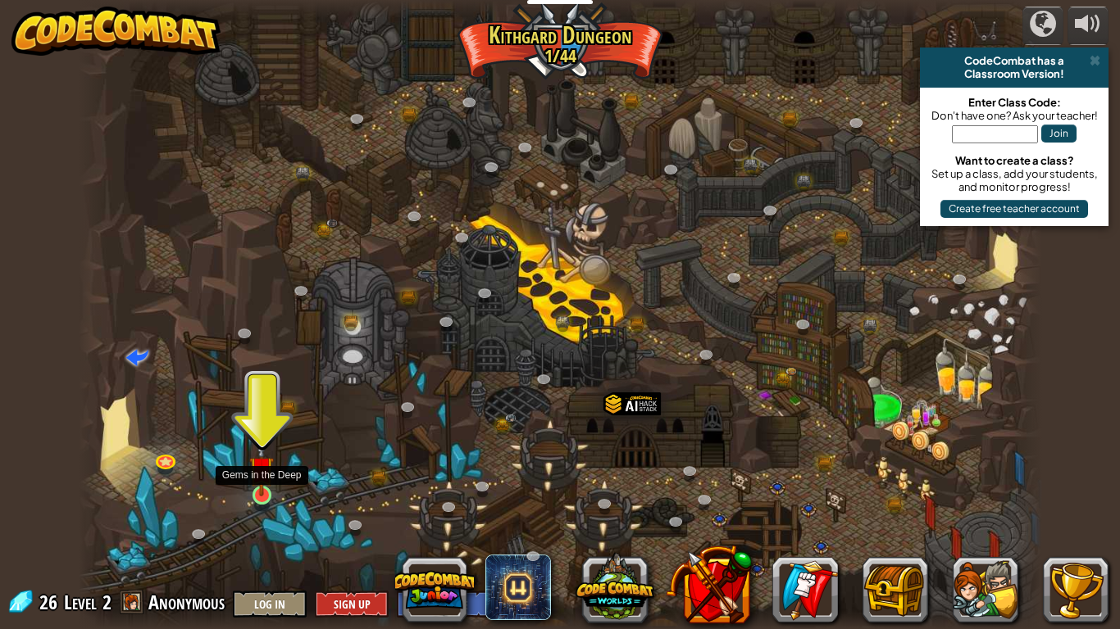
click at [261, 473] on img at bounding box center [261, 469] width 25 height 56
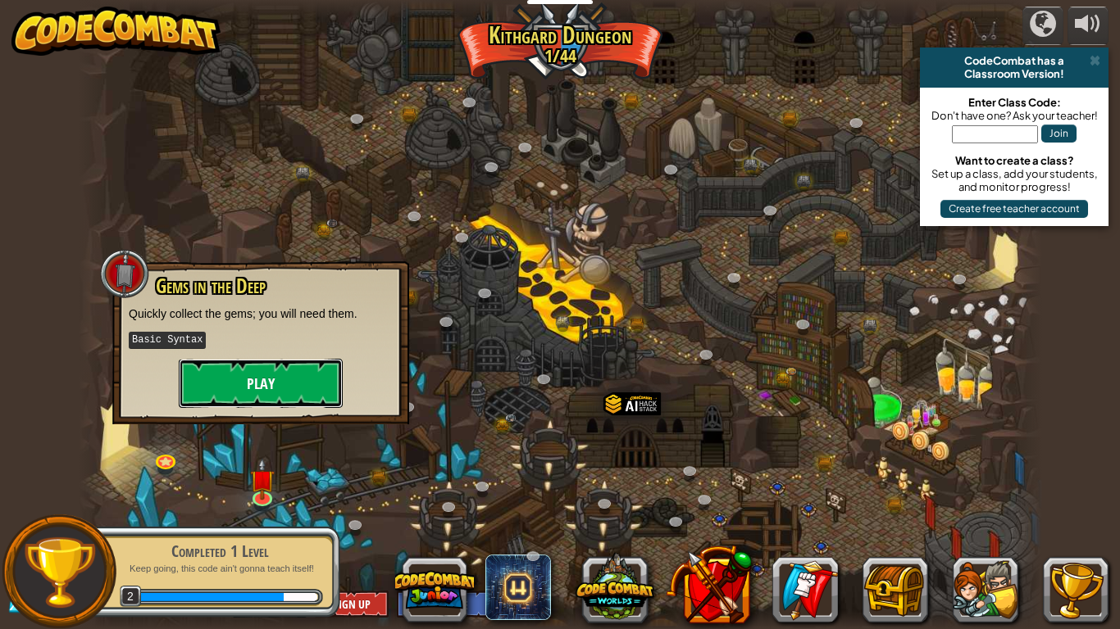
click at [251, 391] on button "Play" at bounding box center [261, 383] width 164 height 49
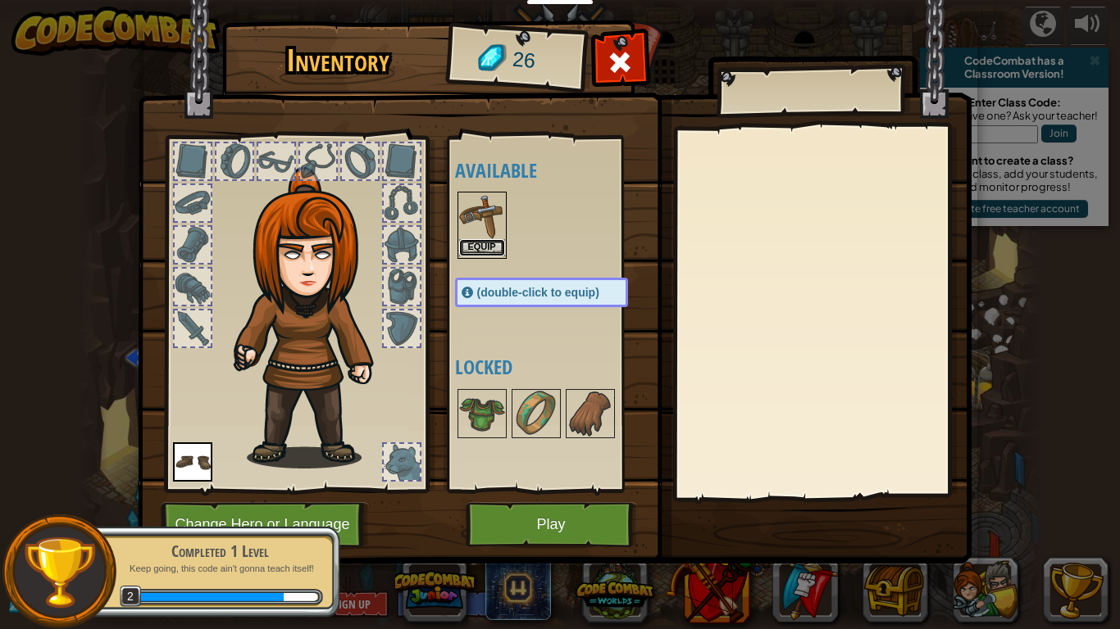
click at [483, 245] on button "Equip" at bounding box center [482, 247] width 46 height 17
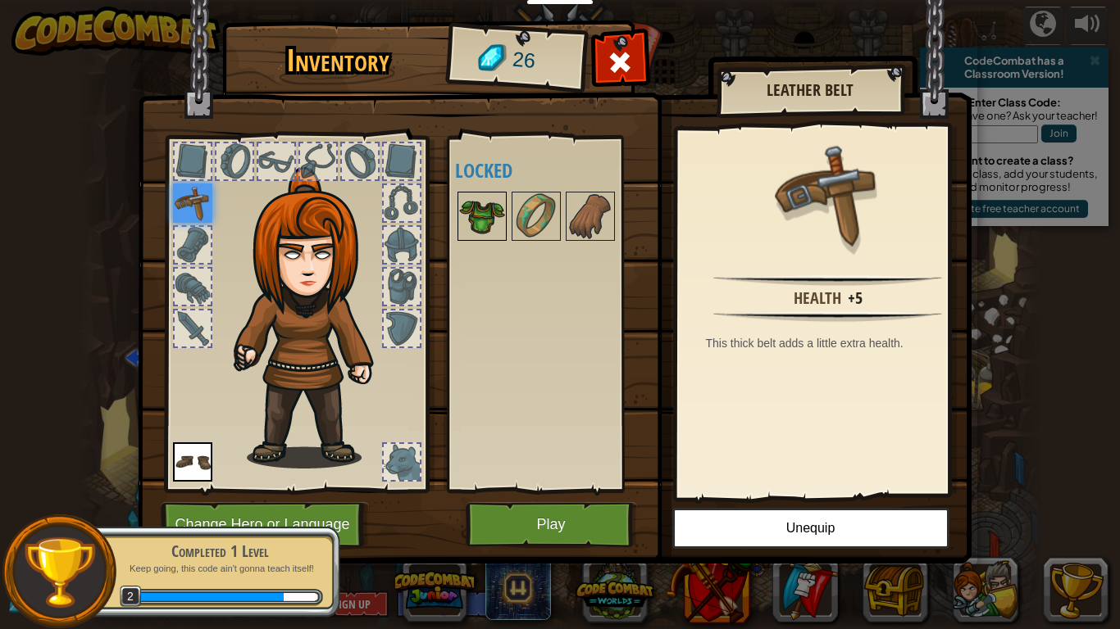
click at [493, 220] on img at bounding box center [482, 216] width 46 height 46
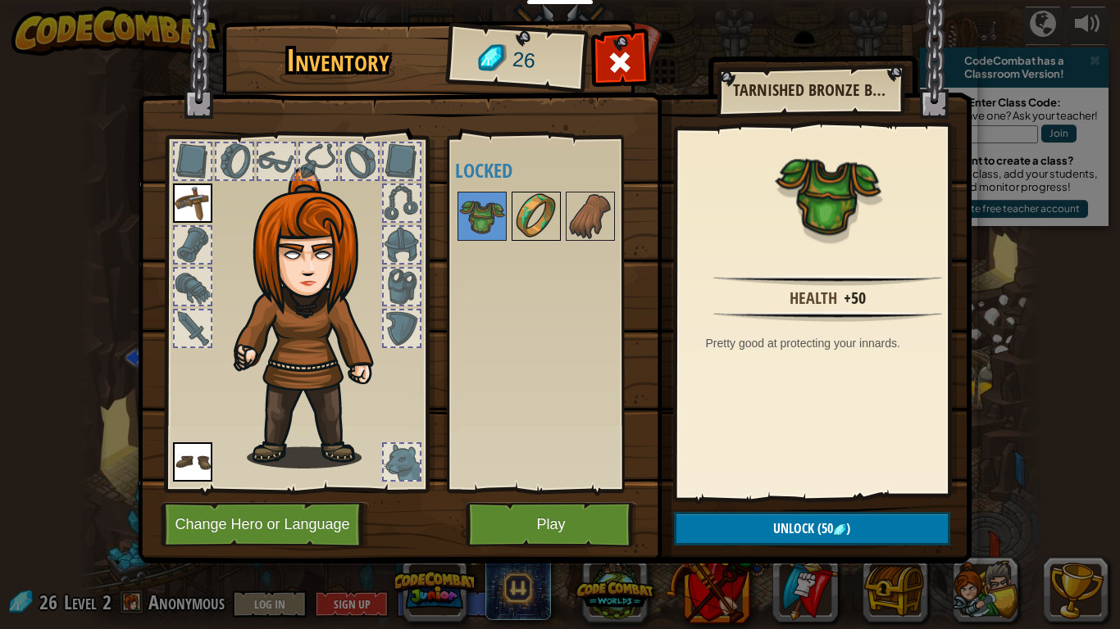
click at [519, 216] on img at bounding box center [536, 216] width 46 height 46
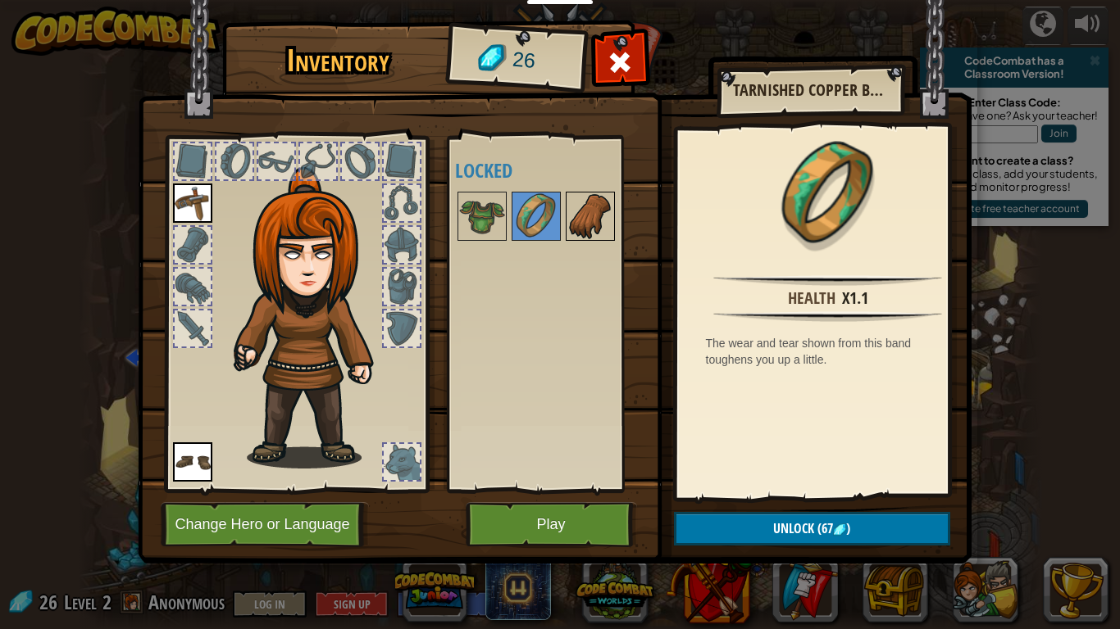
click at [566, 216] on div at bounding box center [590, 216] width 49 height 49
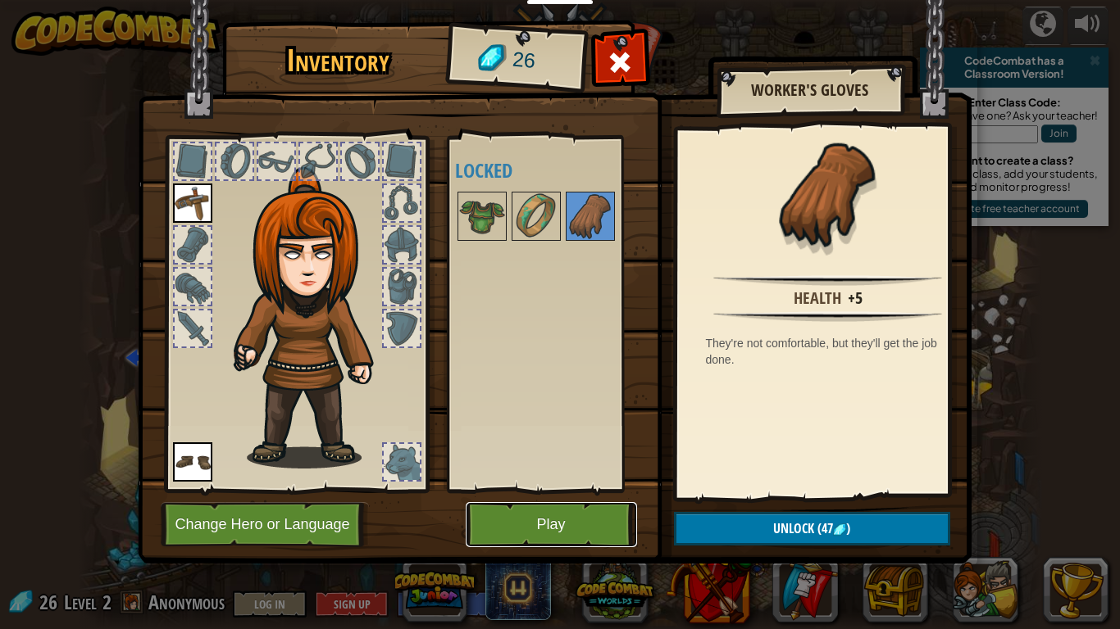
click at [598, 506] on button "Play" at bounding box center [551, 524] width 171 height 45
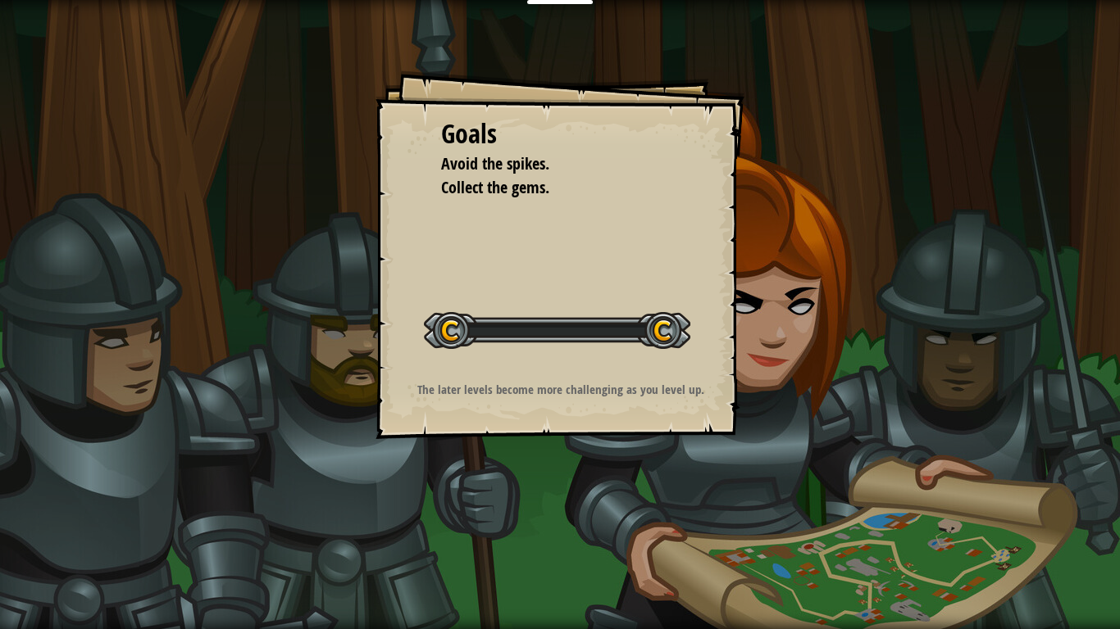
click at [588, 520] on div "Goals Avoid the spikes. Collect the gems. Start Level Error loading from server…" at bounding box center [560, 314] width 1120 height 629
